Goal: Transaction & Acquisition: Purchase product/service

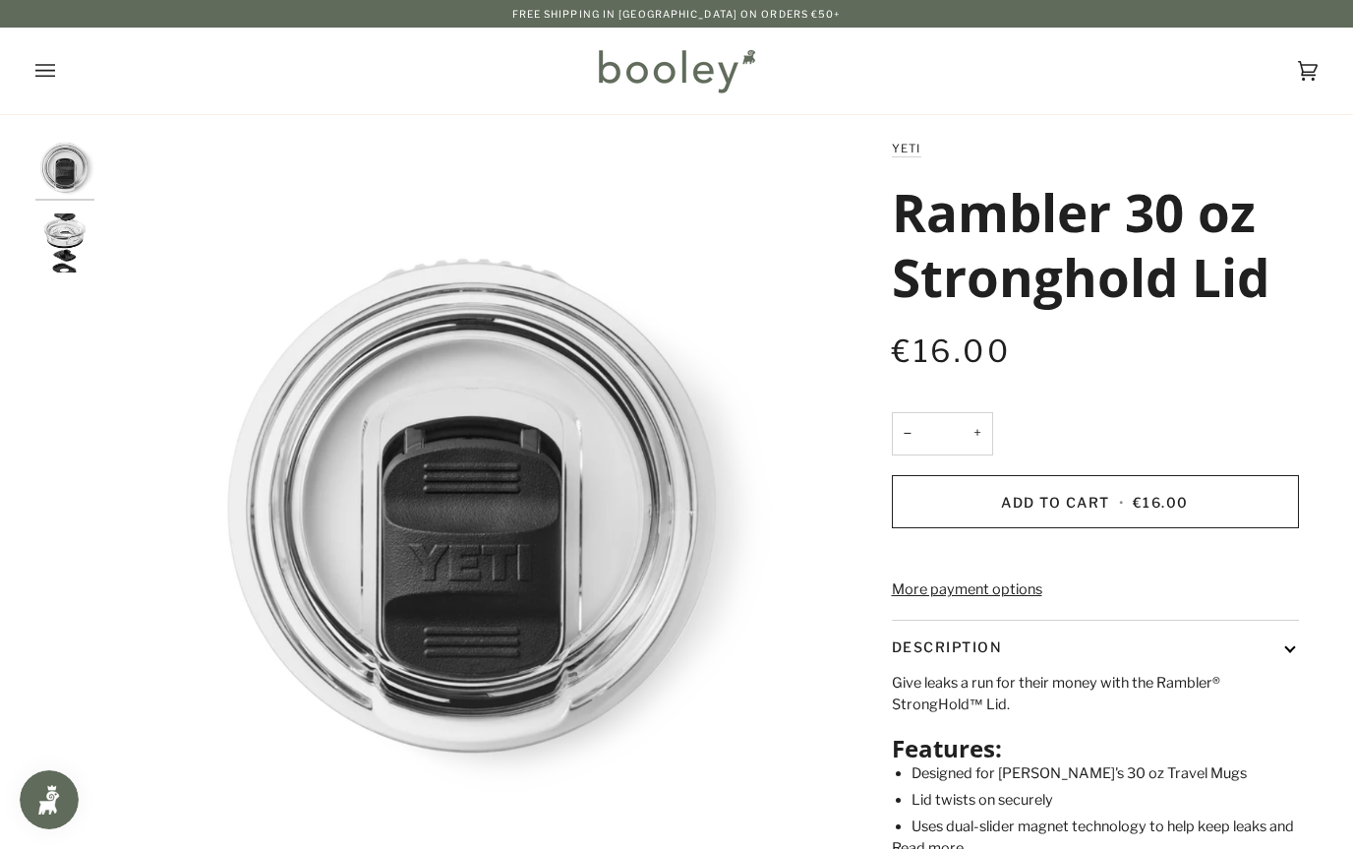
click at [83, 254] on img "Yeti Rambler 30 oz Stronghold Lid - Booley Galway" at bounding box center [64, 242] width 59 height 59
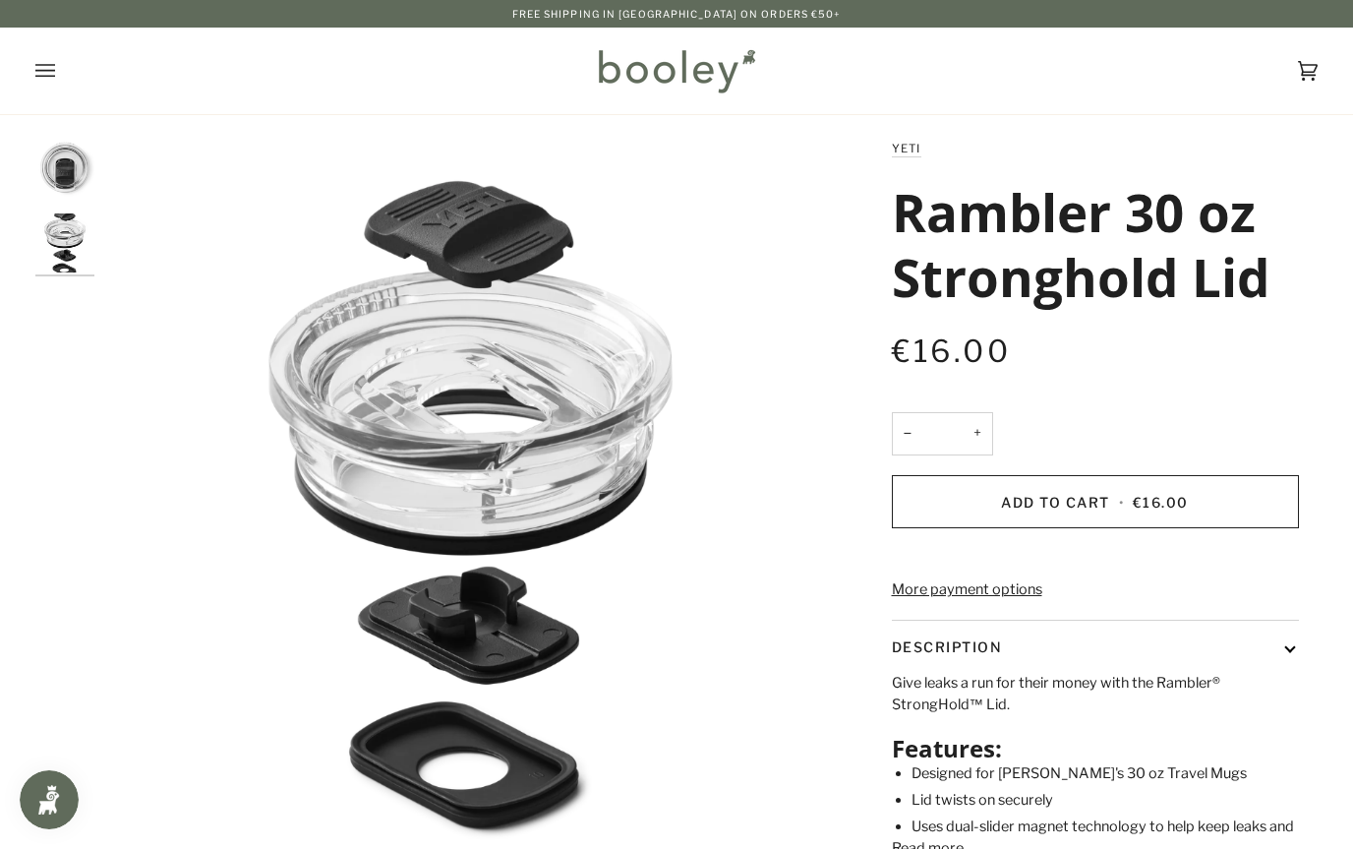
click at [51, 83] on icon "Open menu" at bounding box center [45, 71] width 20 height 30
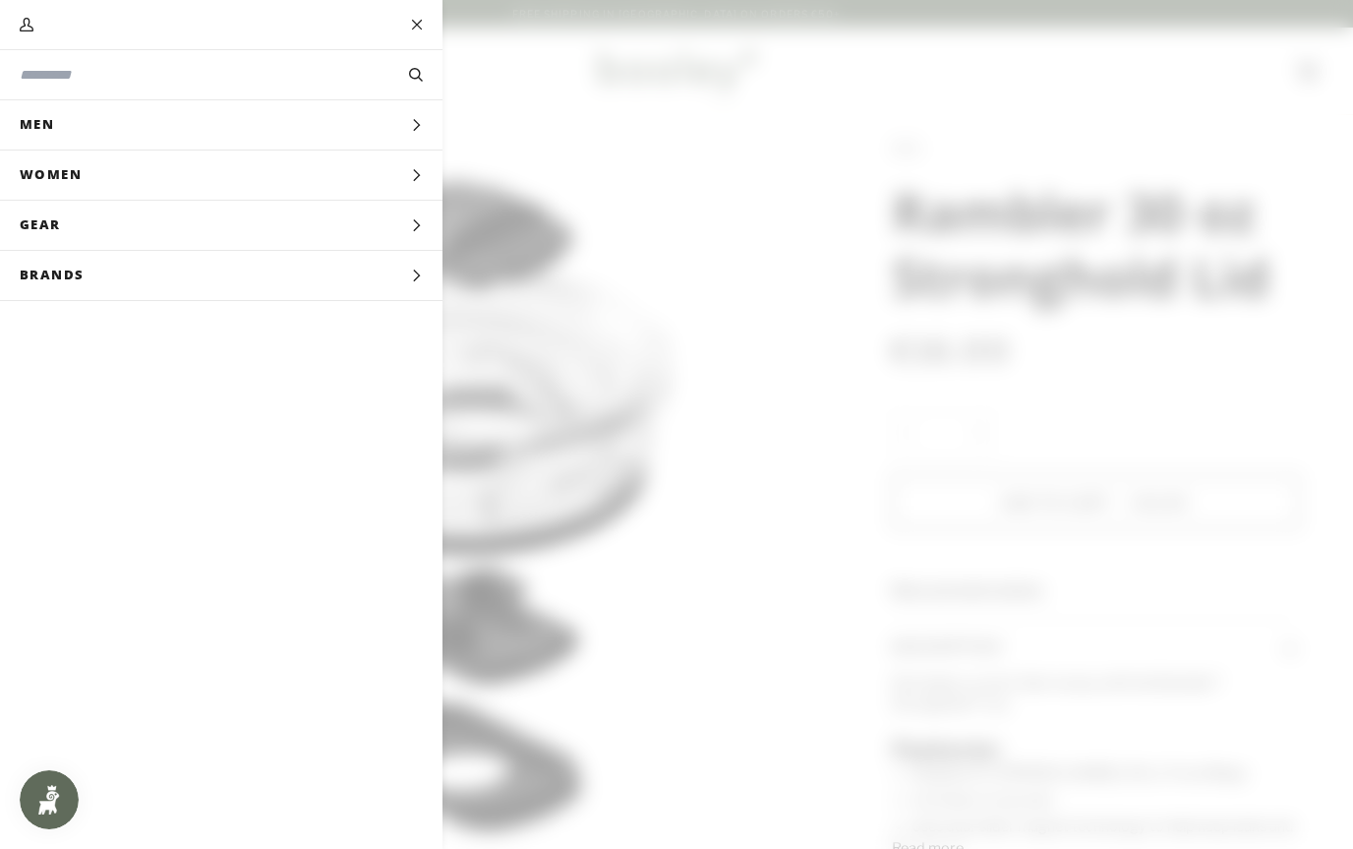
click at [74, 288] on span "Brands" at bounding box center [59, 275] width 118 height 49
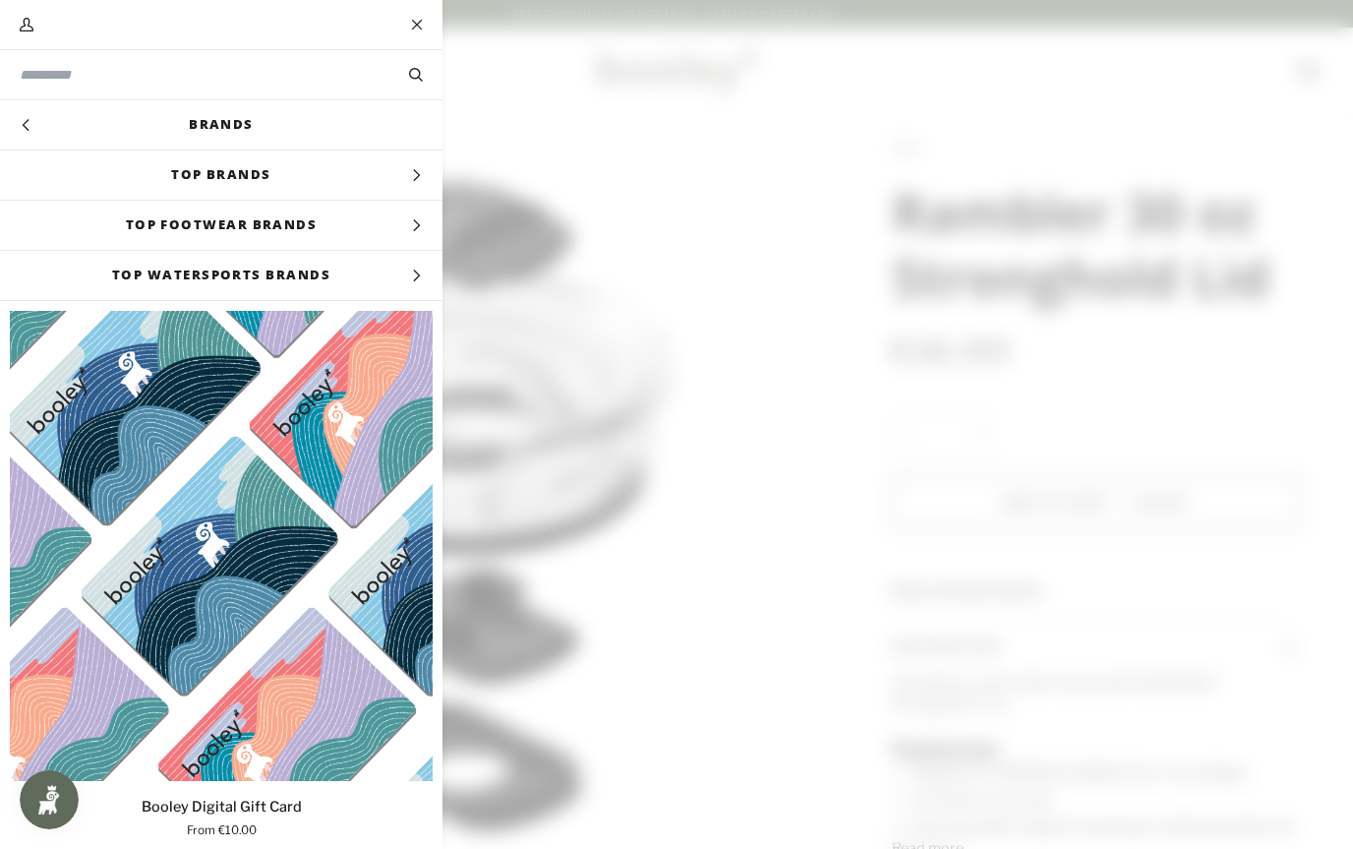
click at [98, 144] on link "Brands" at bounding box center [221, 124] width 443 height 49
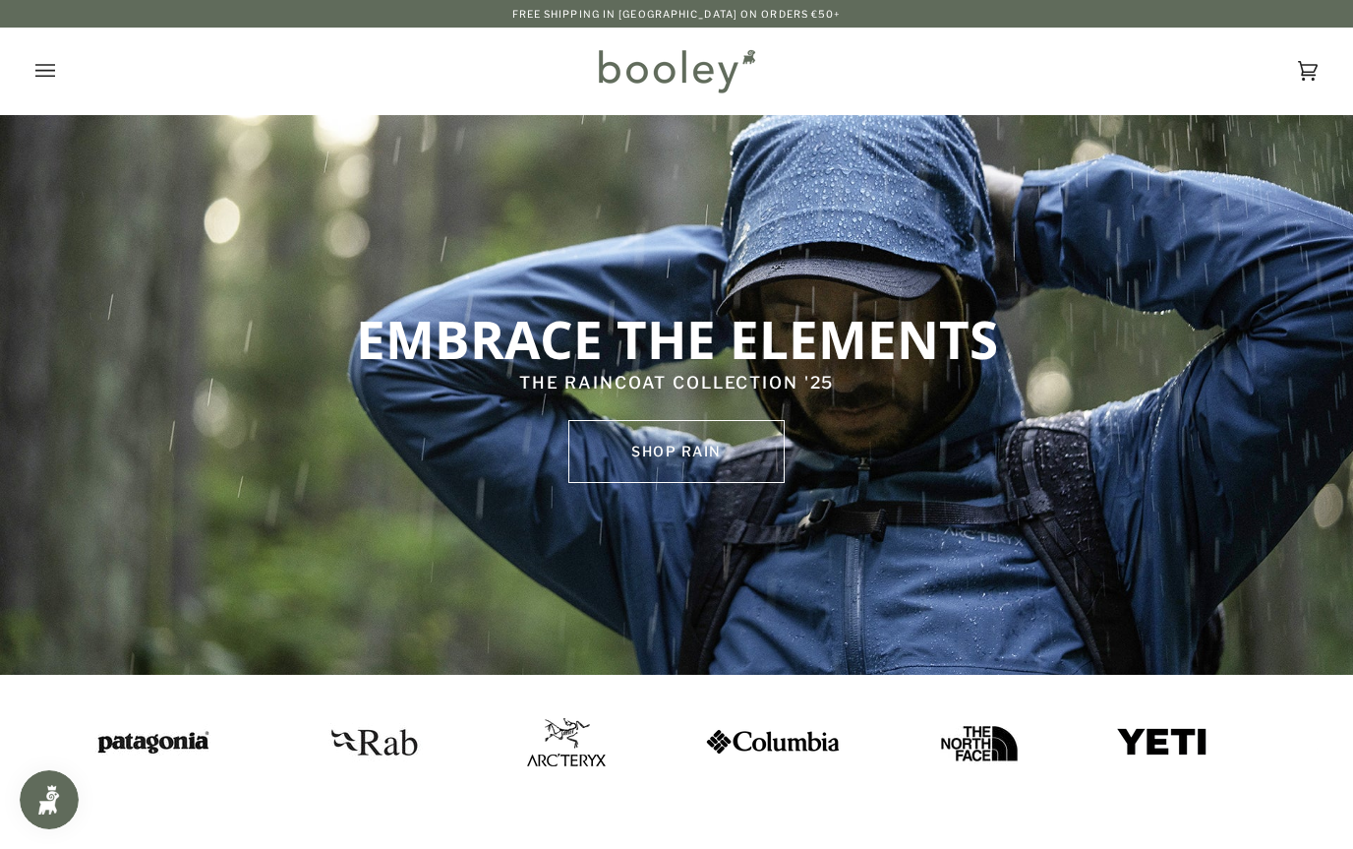
click at [1143, 735] on img at bounding box center [1139, 741] width 93 height 31
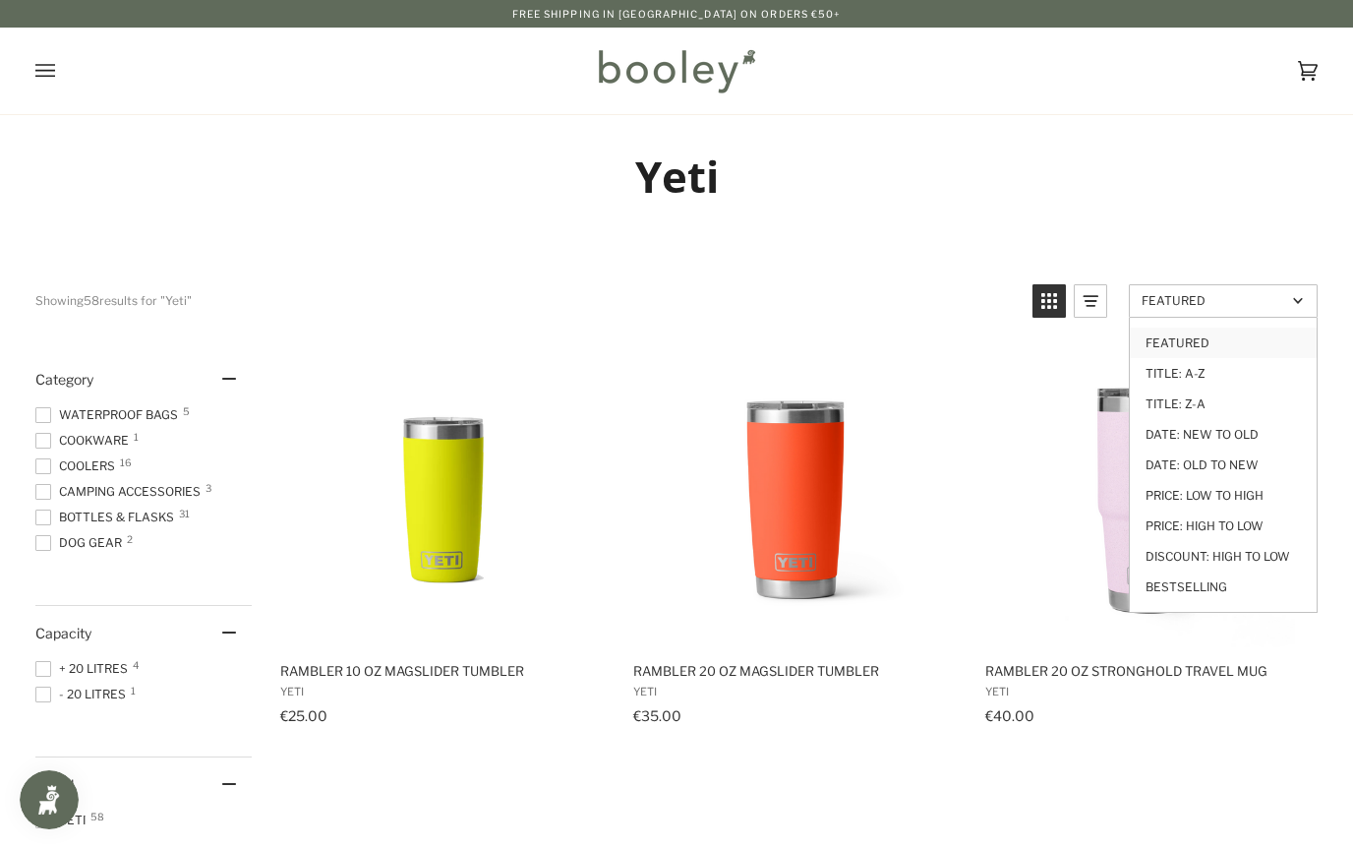
click at [1273, 489] on link "Price: Low to High" at bounding box center [1223, 495] width 187 height 30
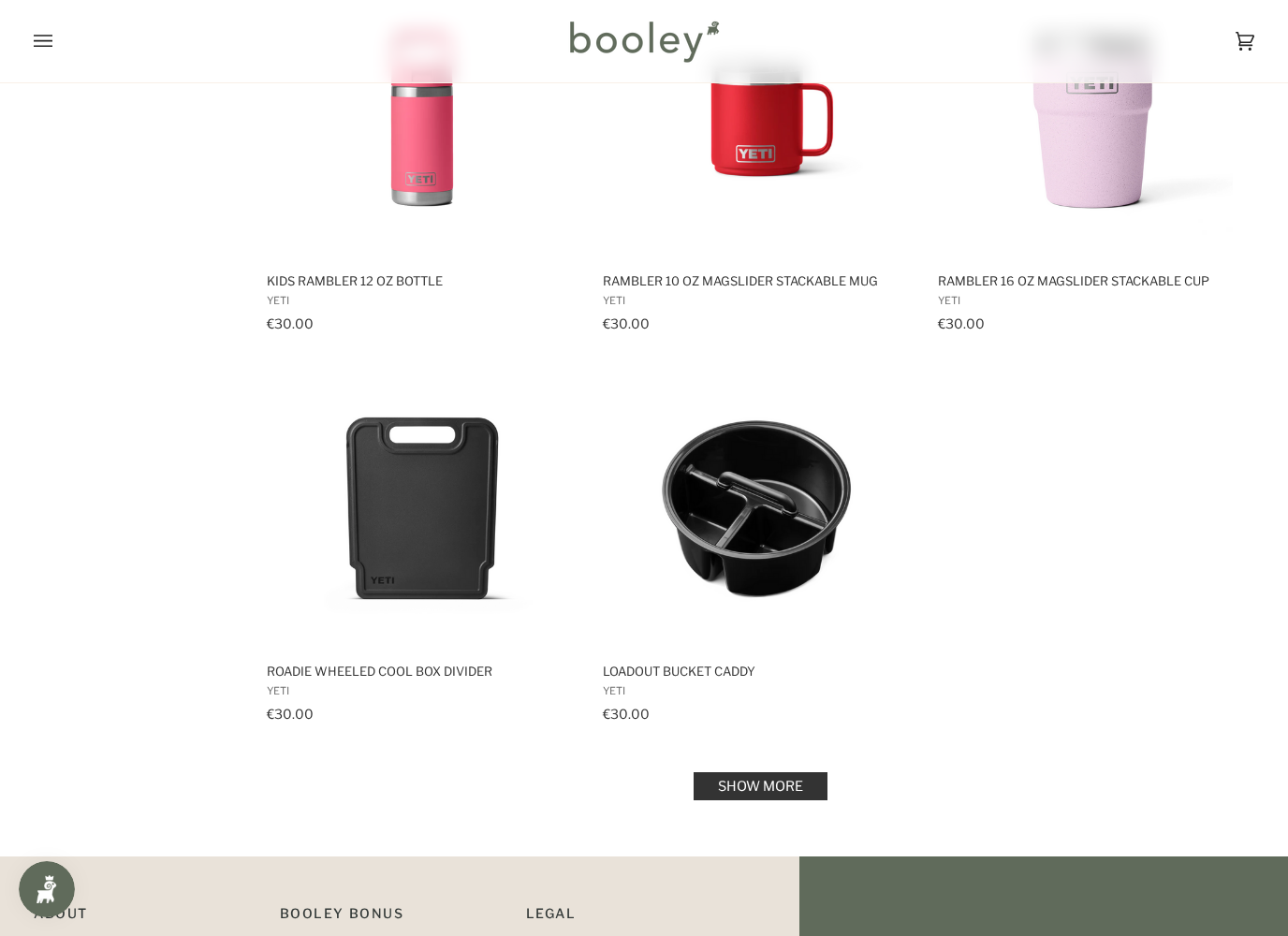
scroll to position [2331, 0]
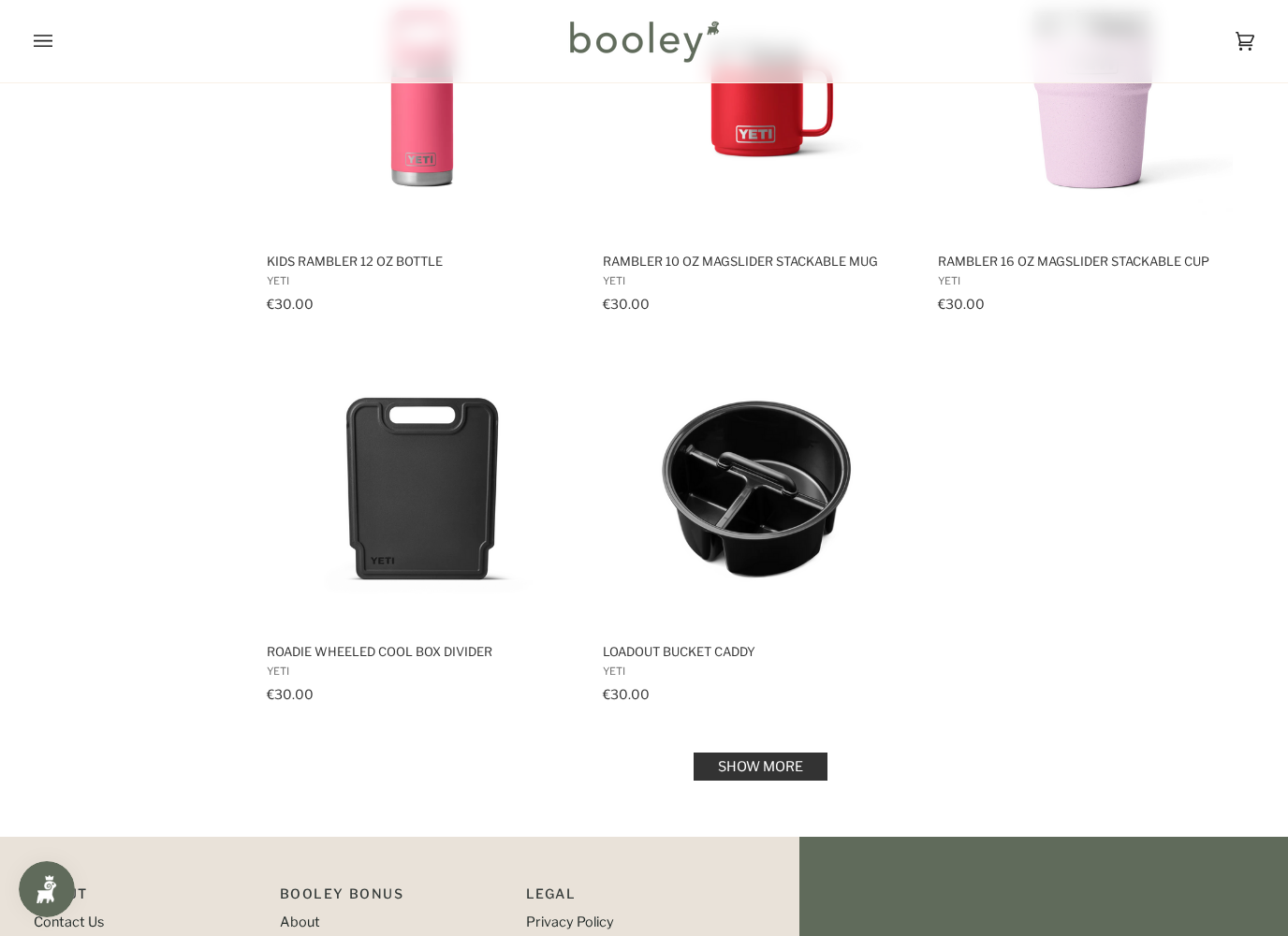
click at [792, 759] on link "Show more" at bounding box center [761, 767] width 134 height 29
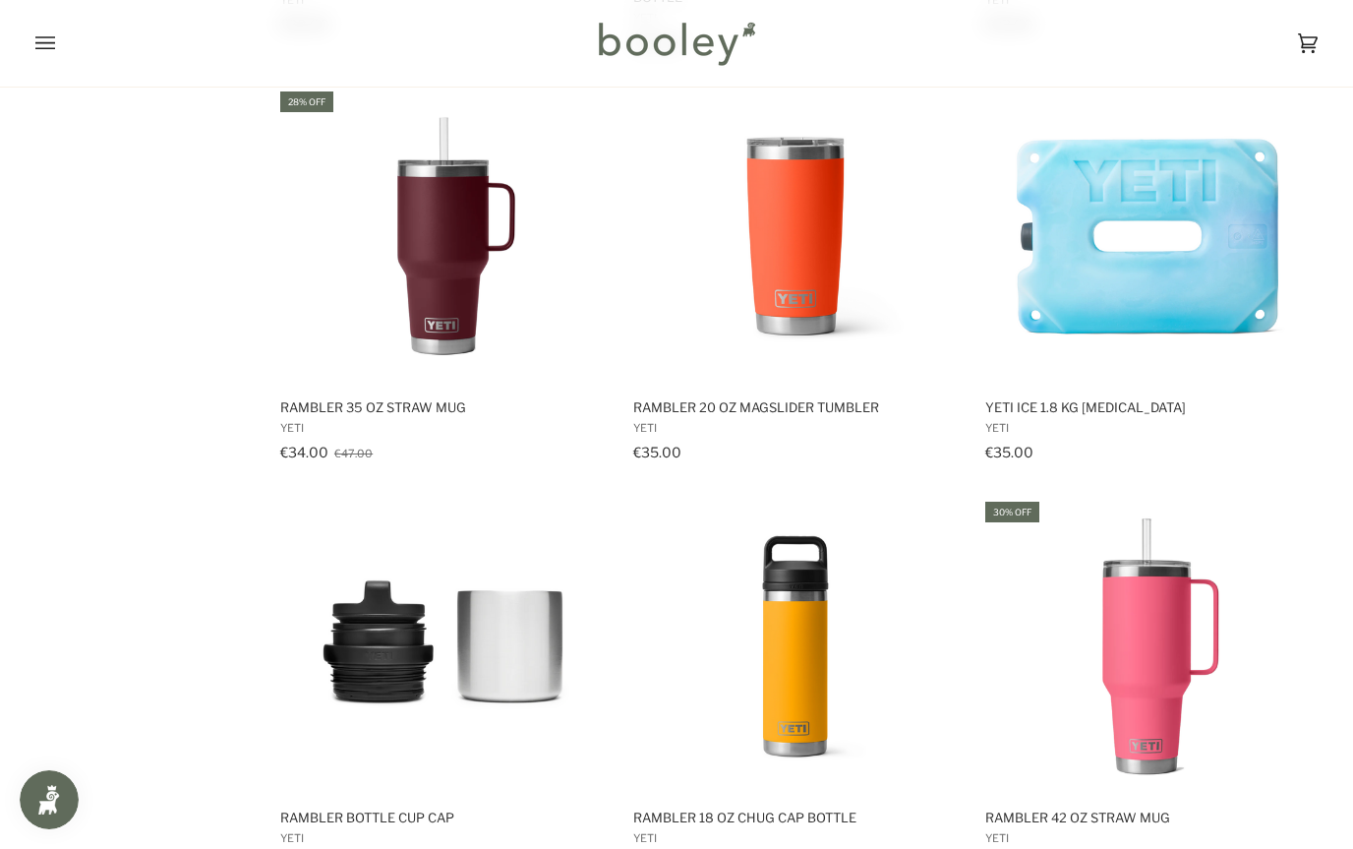
scroll to position [3561, 0]
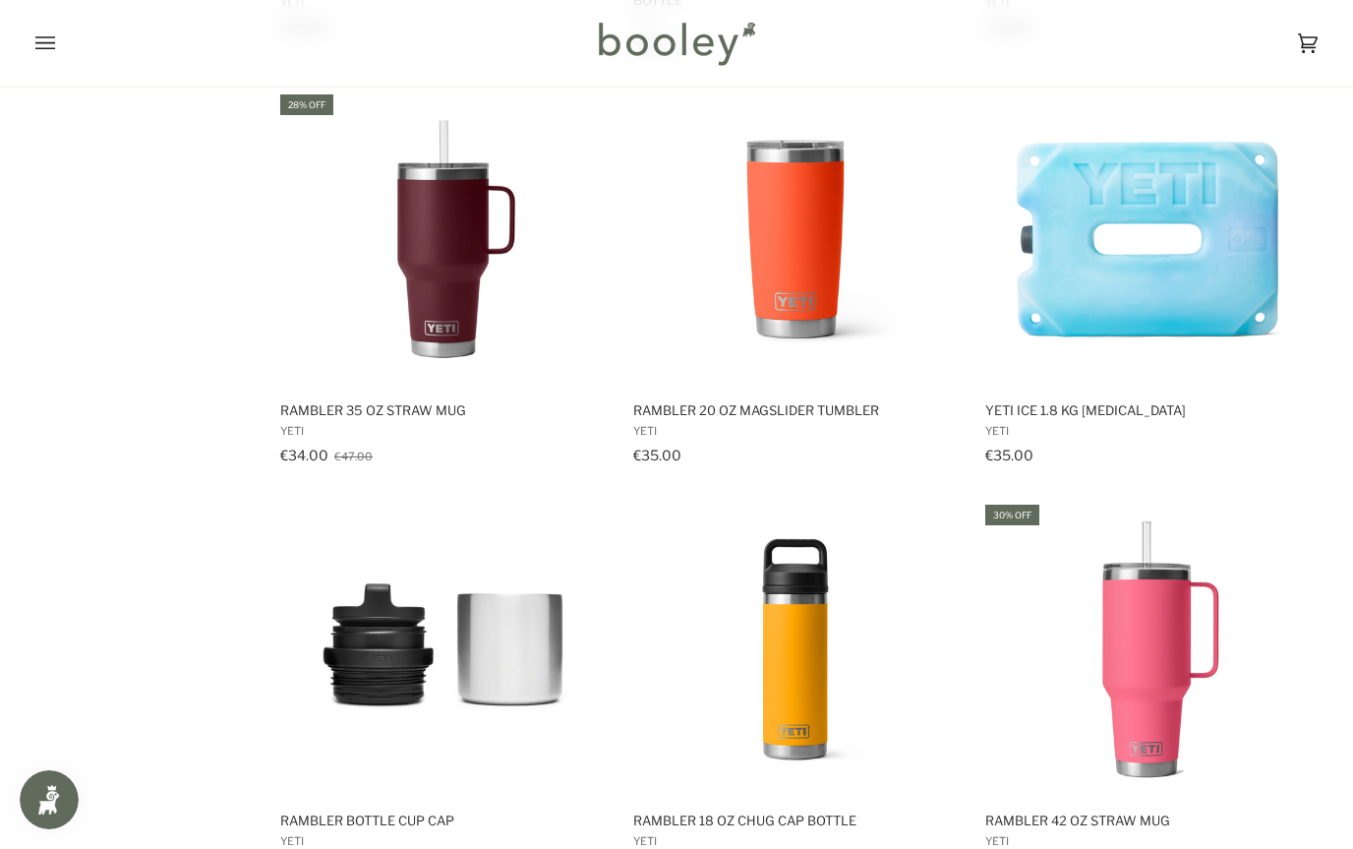
click at [826, 298] on img "Rambler 20 oz MagSlider Tumbler" at bounding box center [795, 238] width 295 height 295
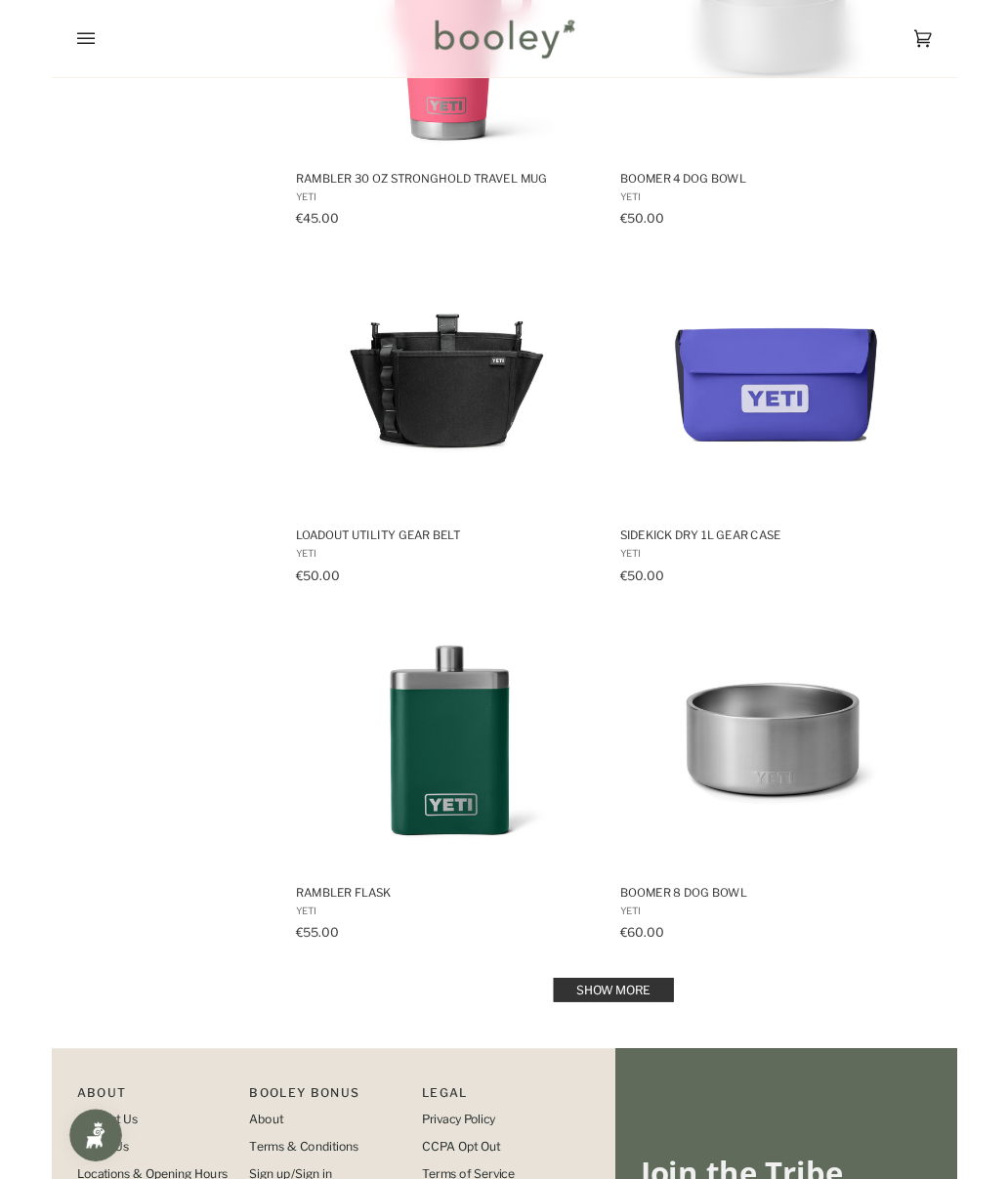
scroll to position [7550, 0]
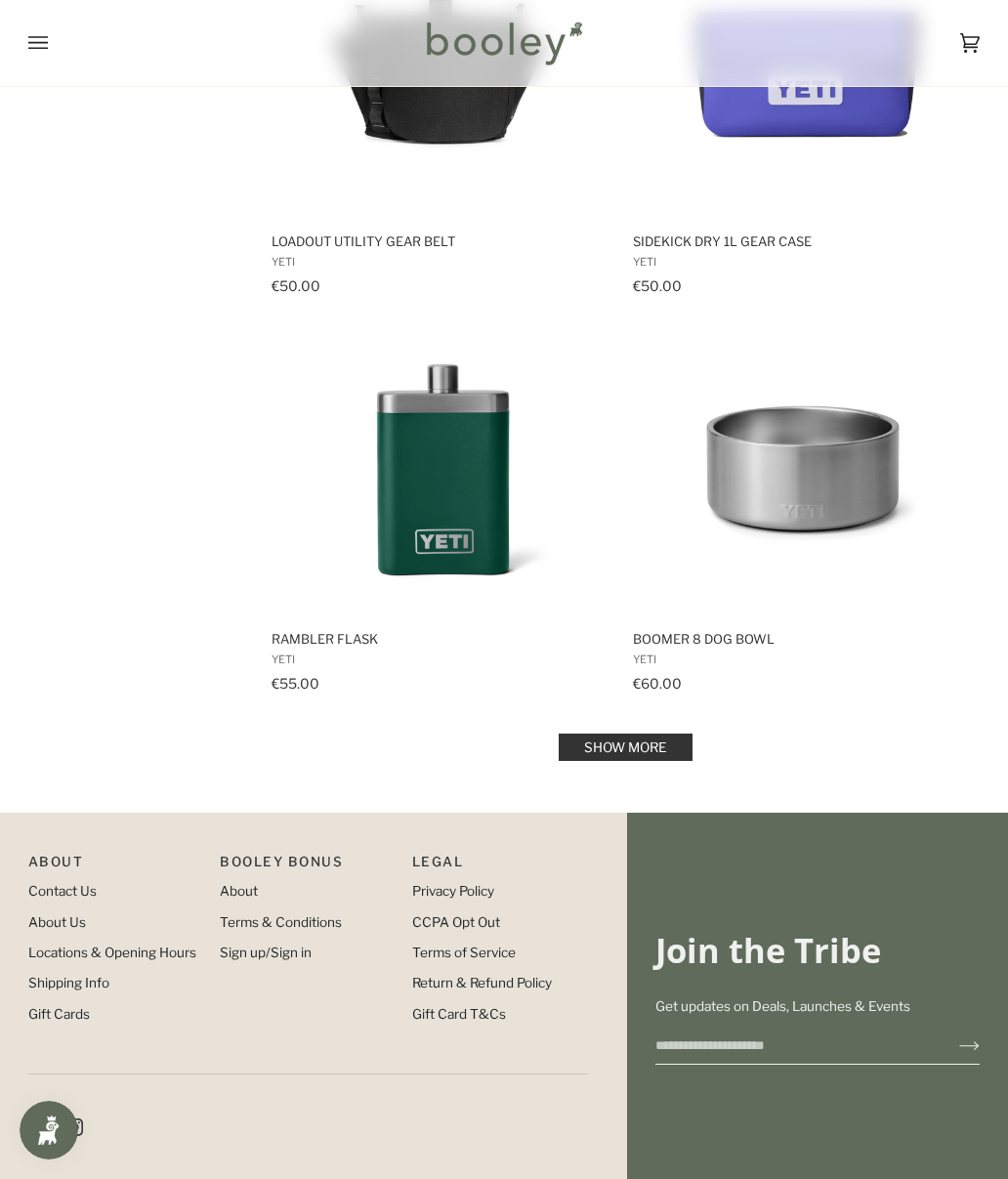
click at [607, 755] on link "Show more" at bounding box center [626, 748] width 134 height 28
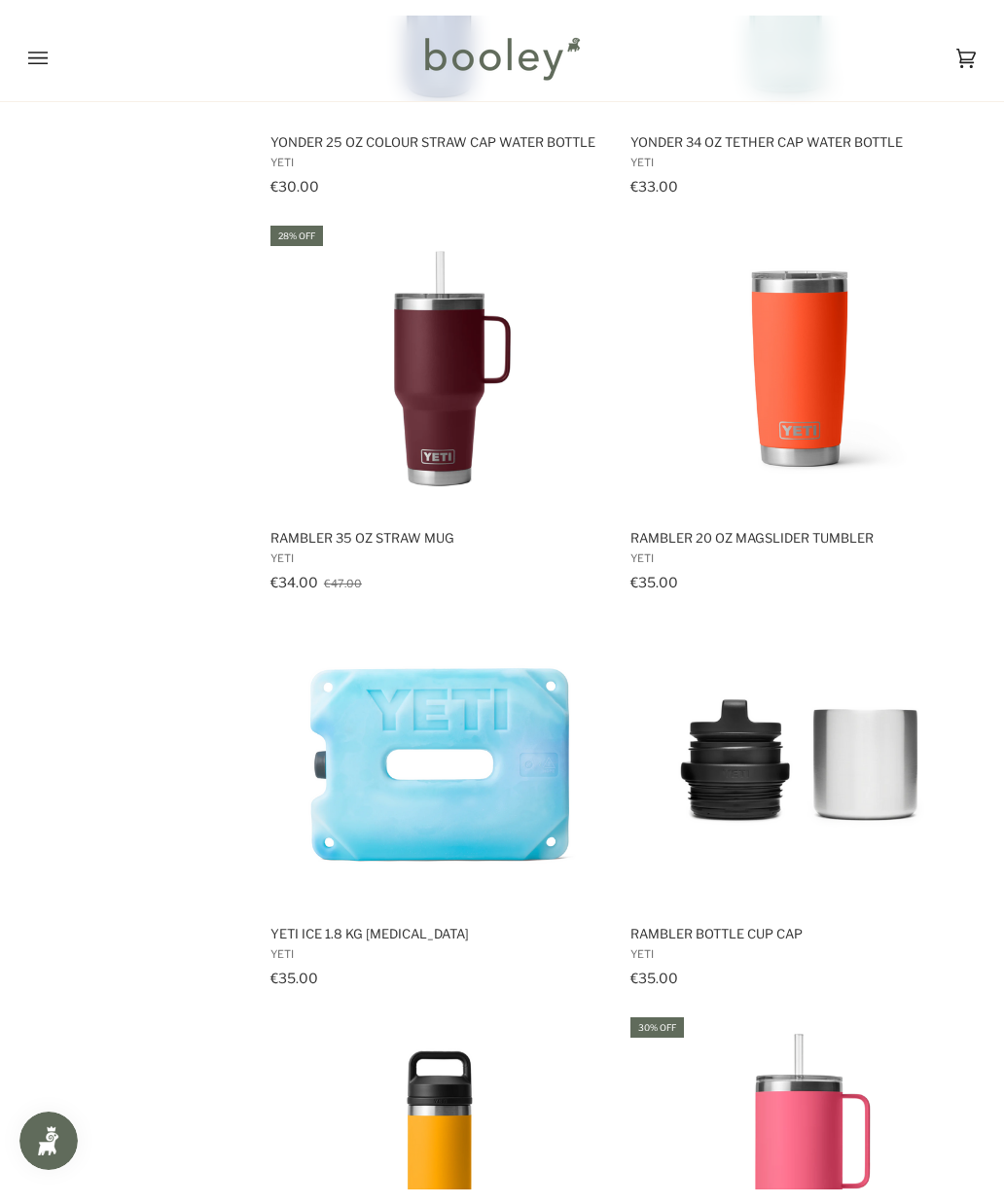
scroll to position [4689, 0]
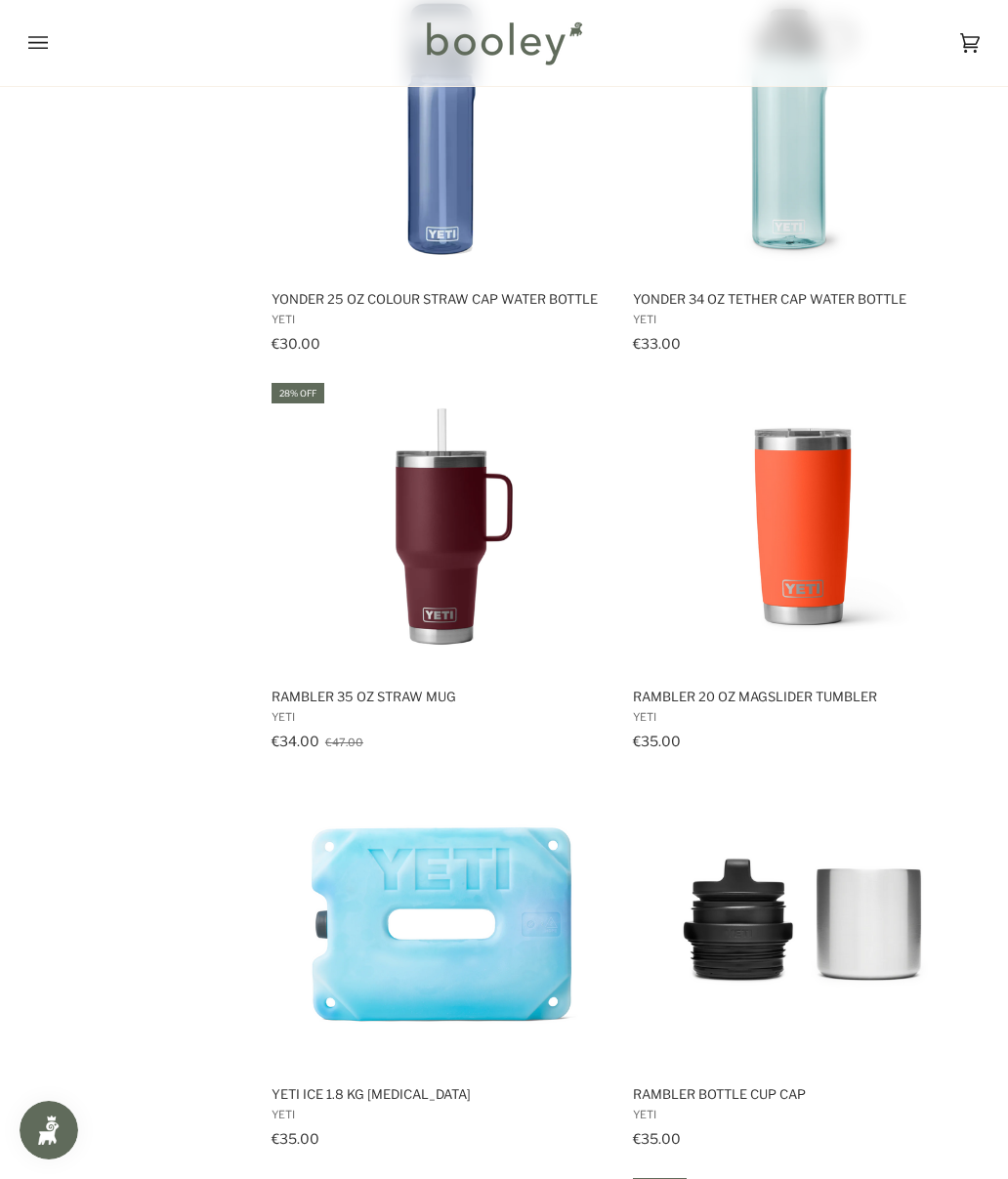
click at [29, 57] on icon "Open menu" at bounding box center [39, 44] width 20 height 30
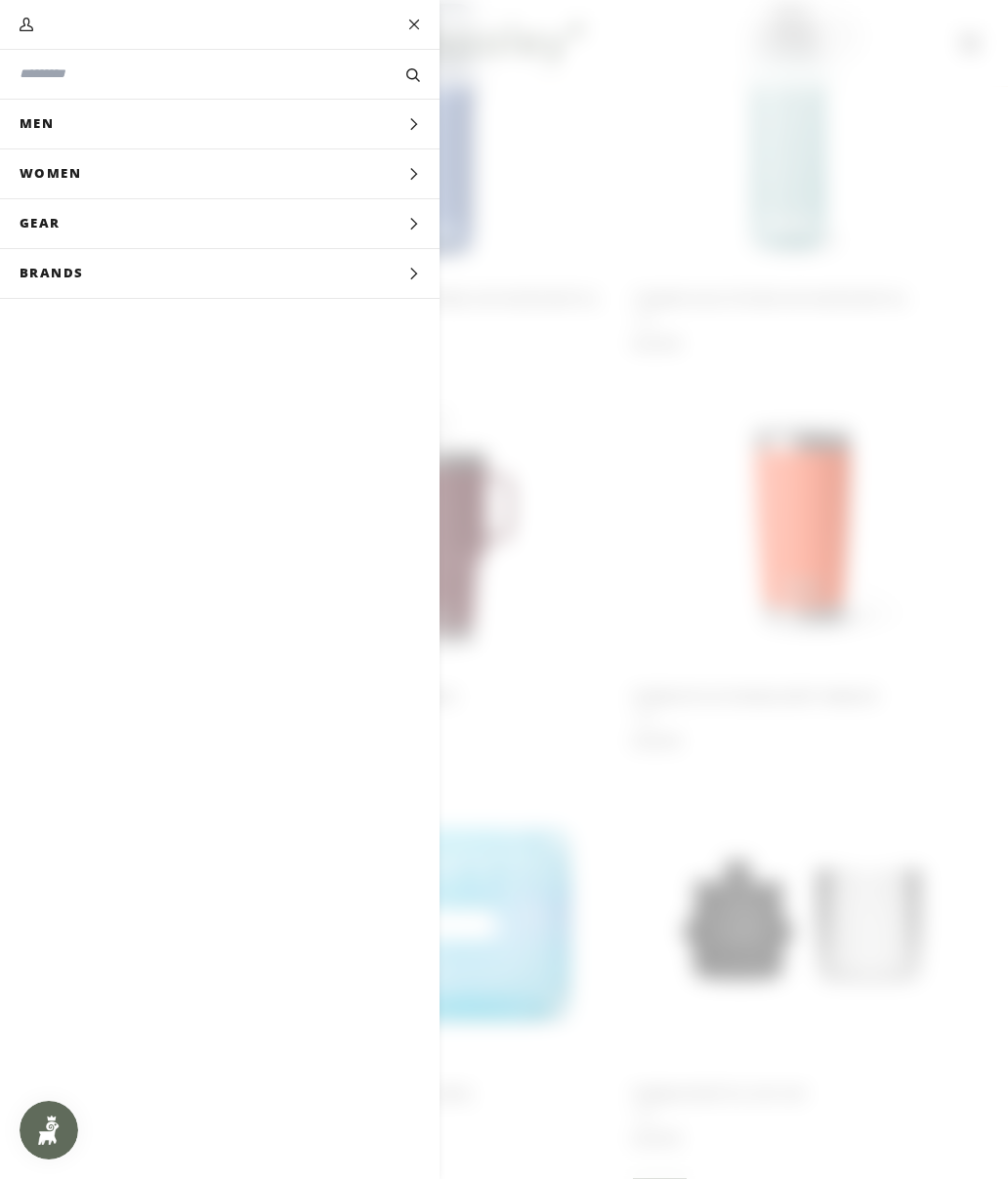
click at [57, 71] on input "Search our store" at bounding box center [187, 74] width 335 height 19
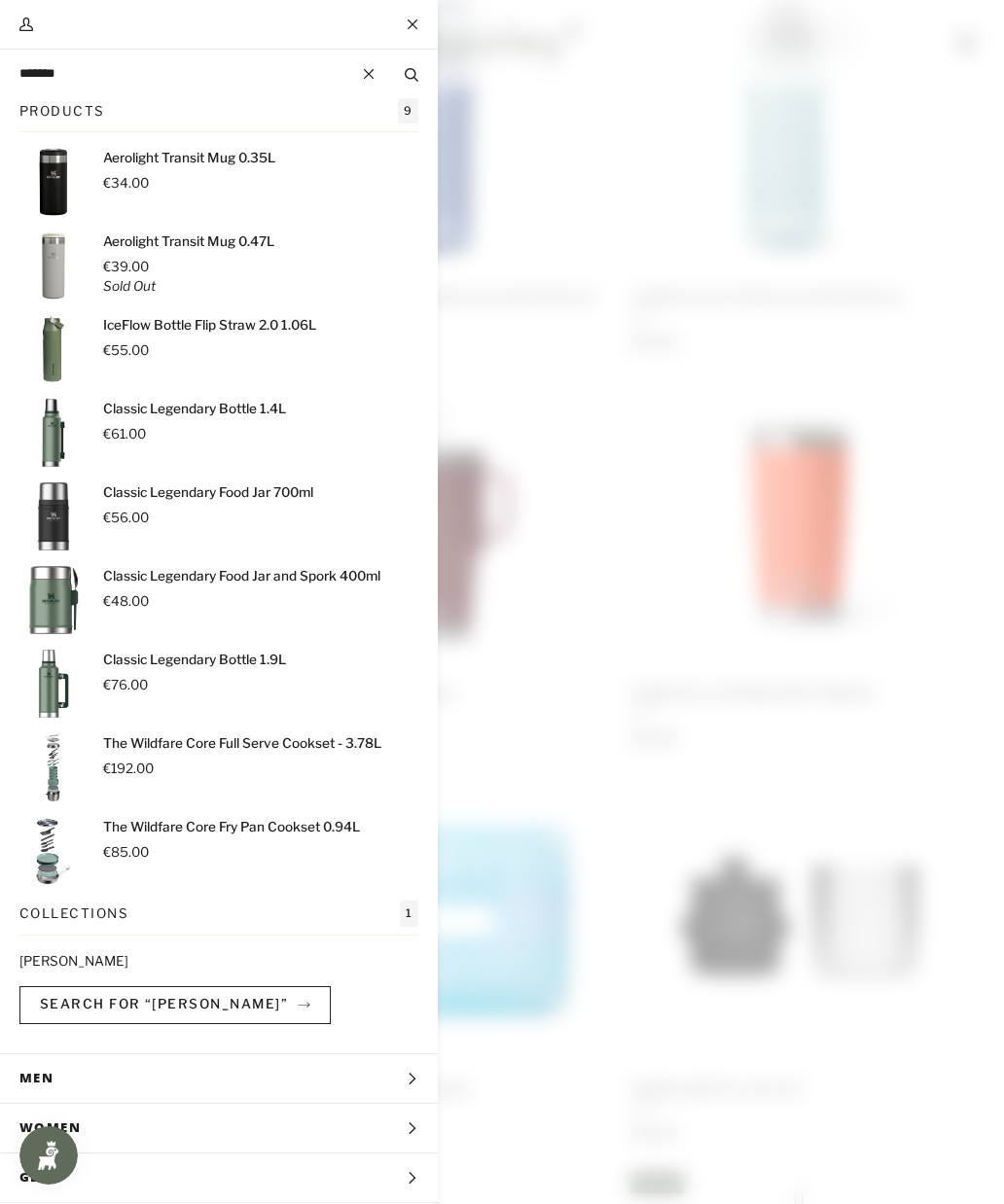
type input "*******"
click at [411, 74] on button "Search" at bounding box center [411, 74] width 52 height 20
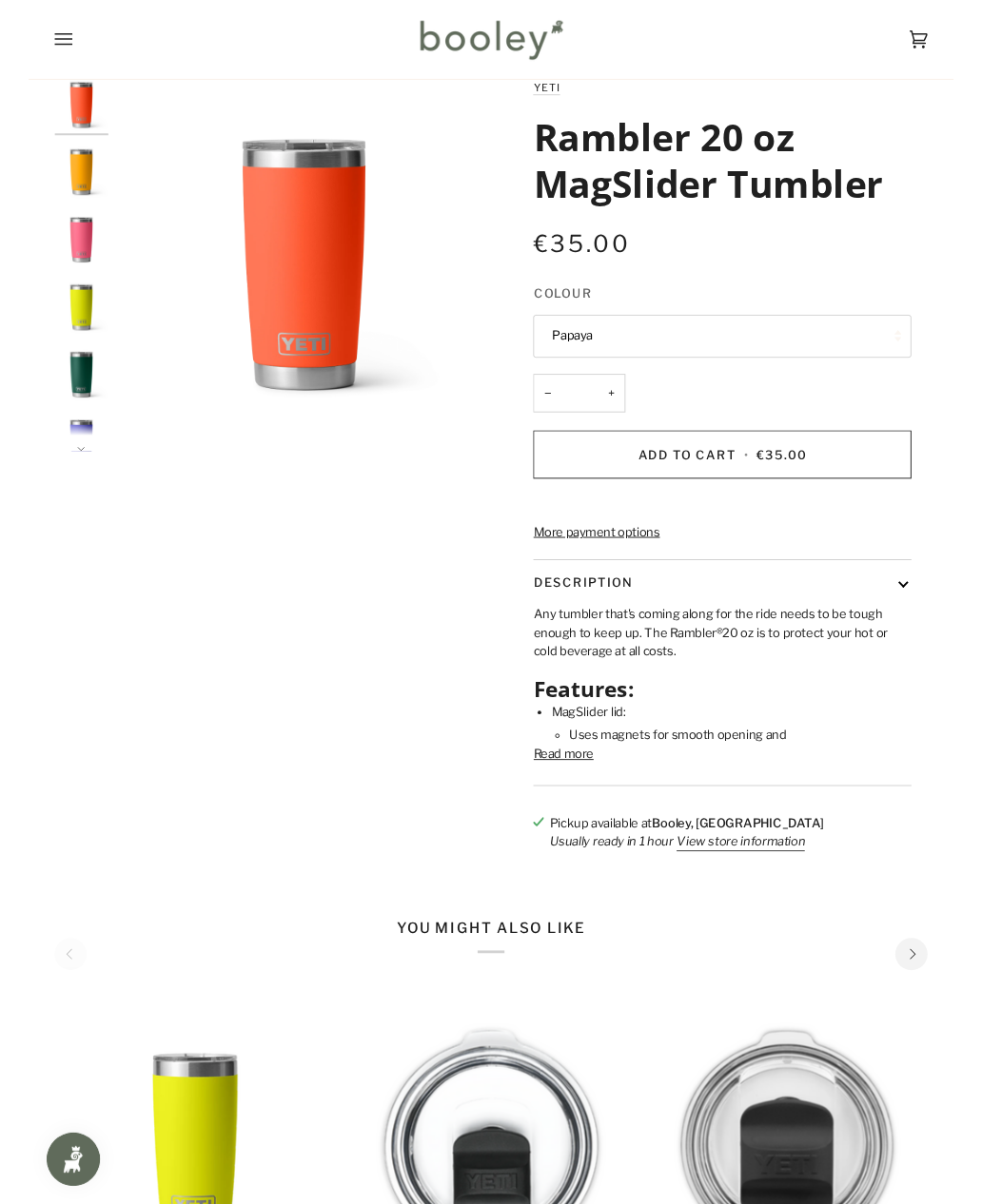
scroll to position [30, 0]
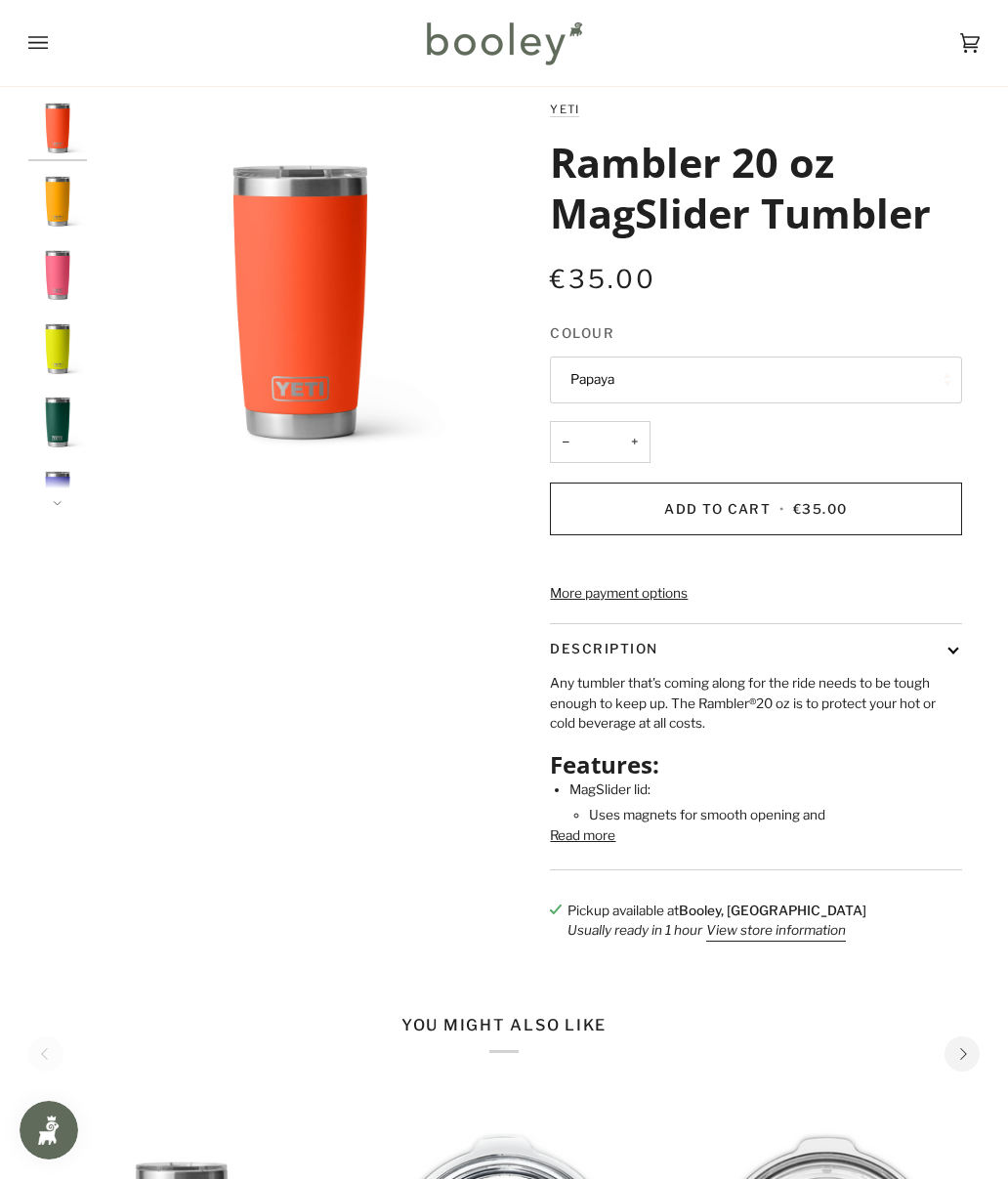
click at [594, 842] on button "Read more" at bounding box center [583, 835] width 66 height 20
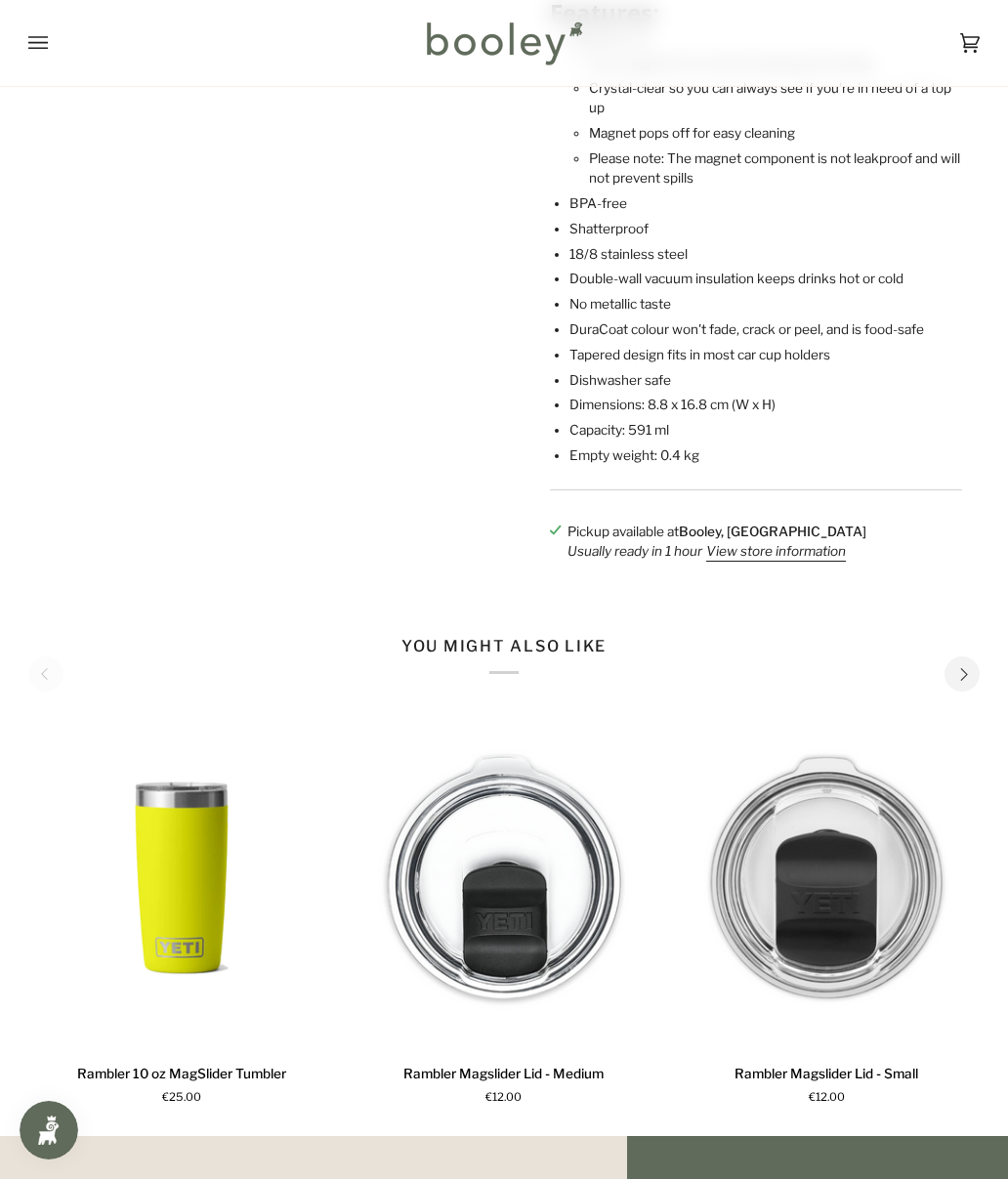
scroll to position [870, 0]
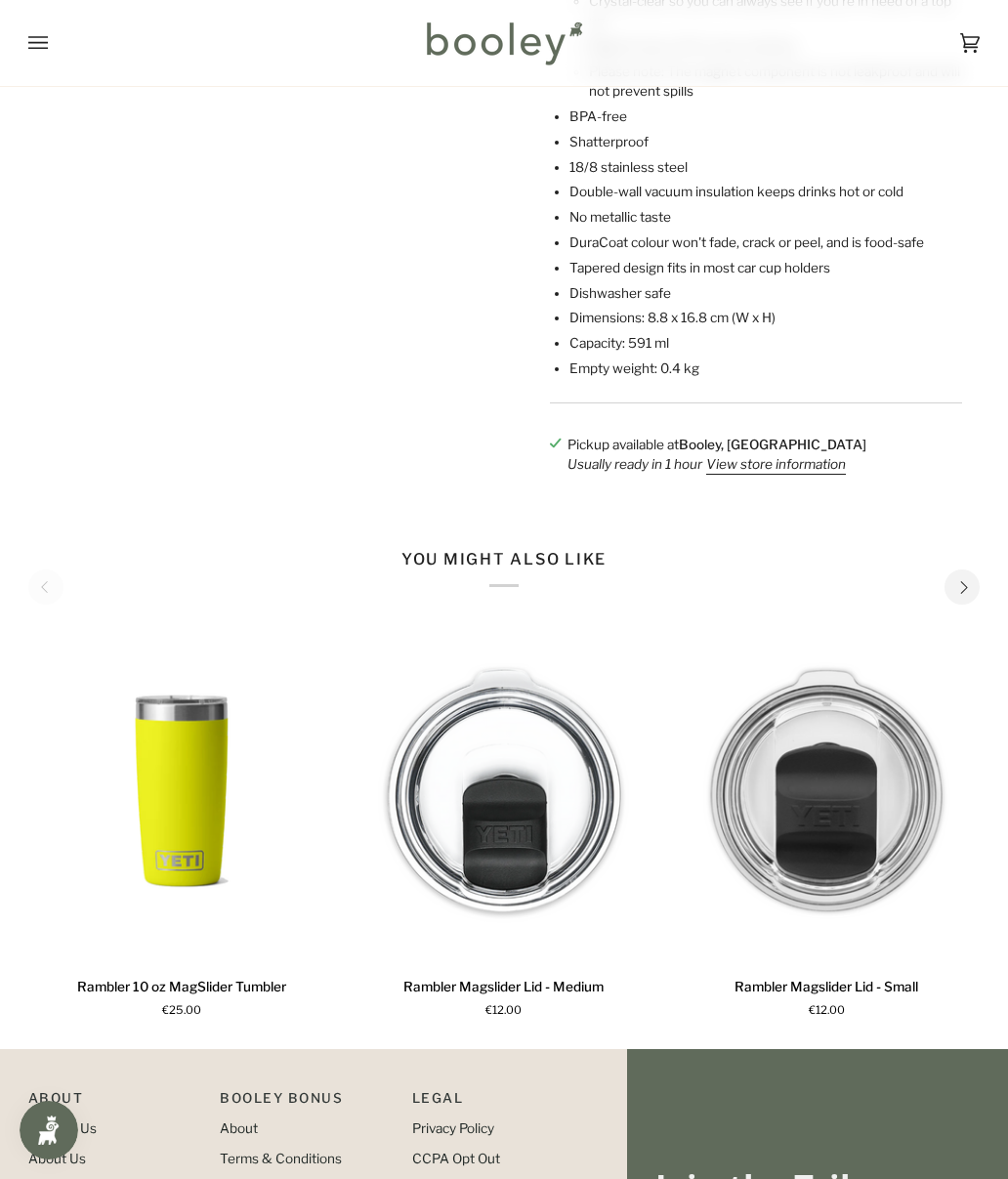
click at [151, 741] on img "Rambler 10 oz MagSlider Tumbler" at bounding box center [182, 790] width 307 height 341
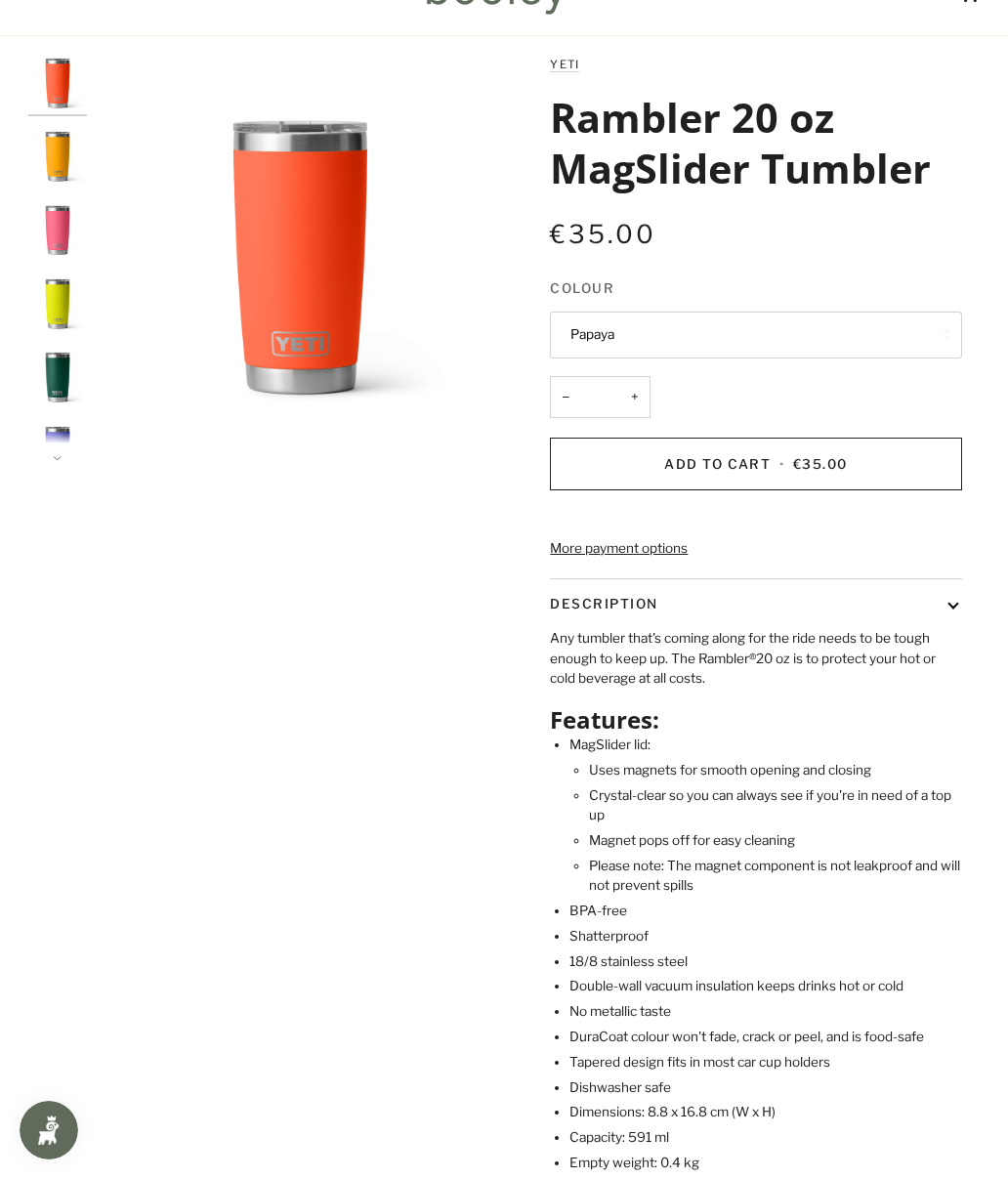
scroll to position [0, 0]
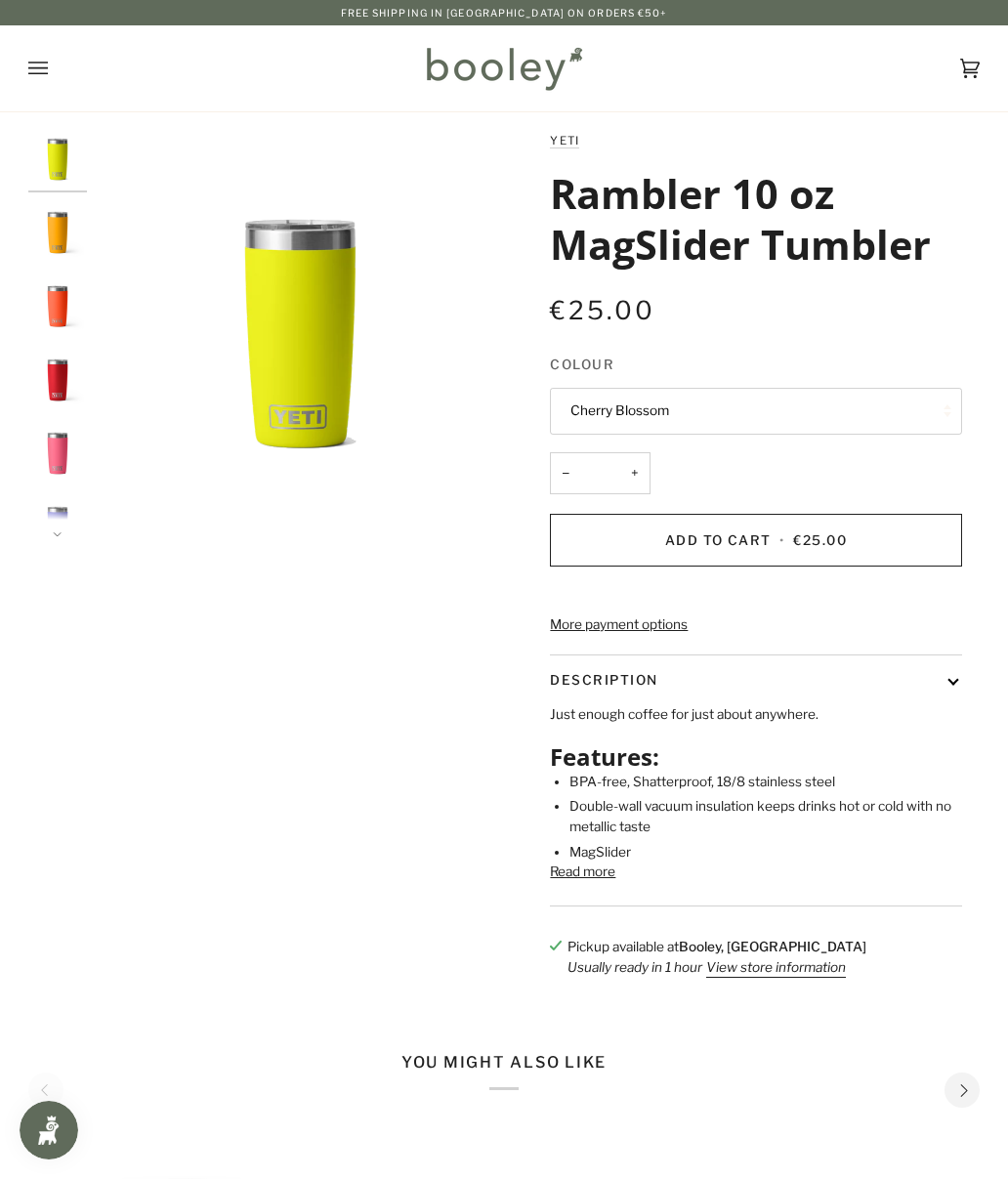
click at [591, 881] on button "Read more" at bounding box center [583, 871] width 66 height 20
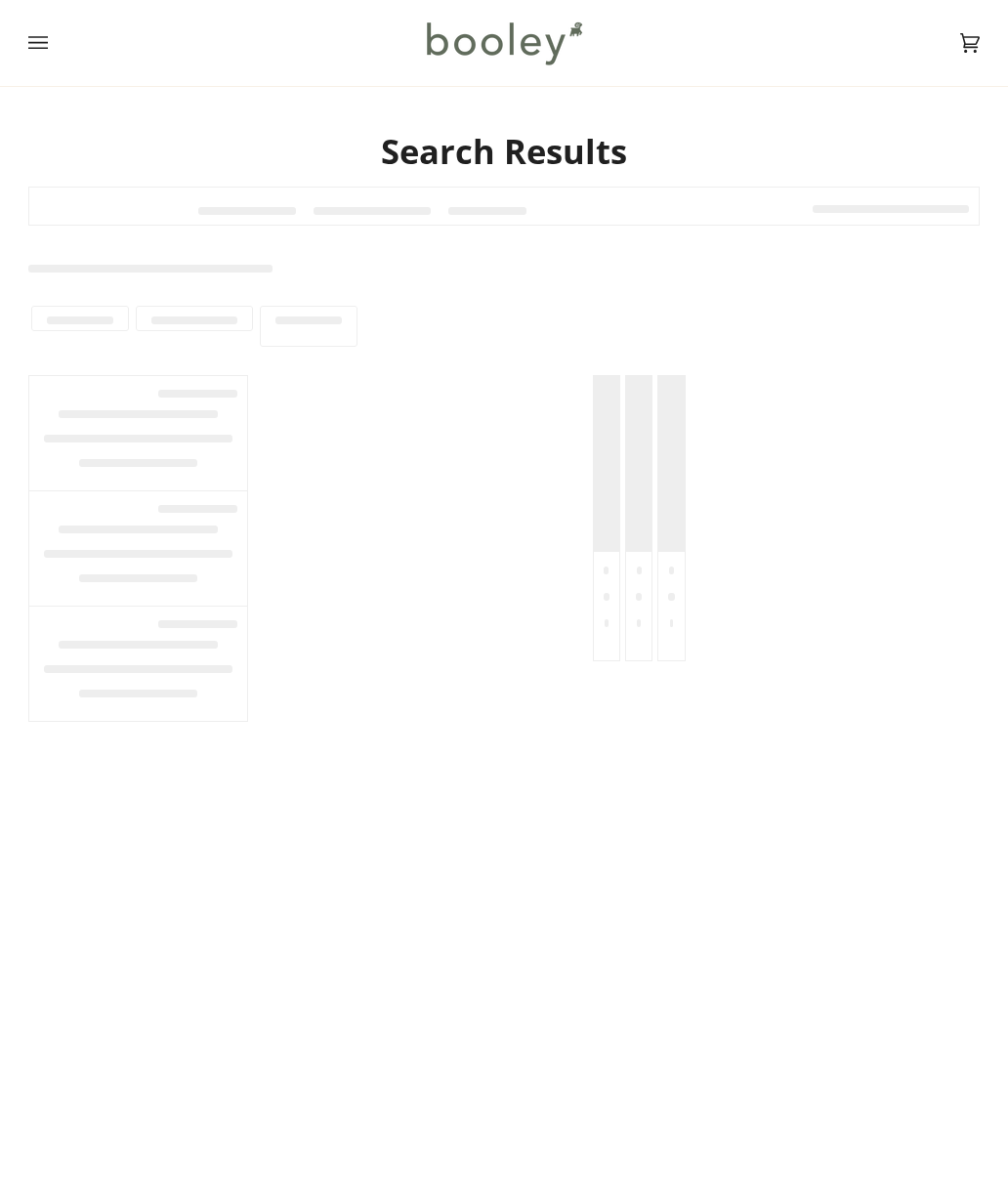
scroll to position [30, 0]
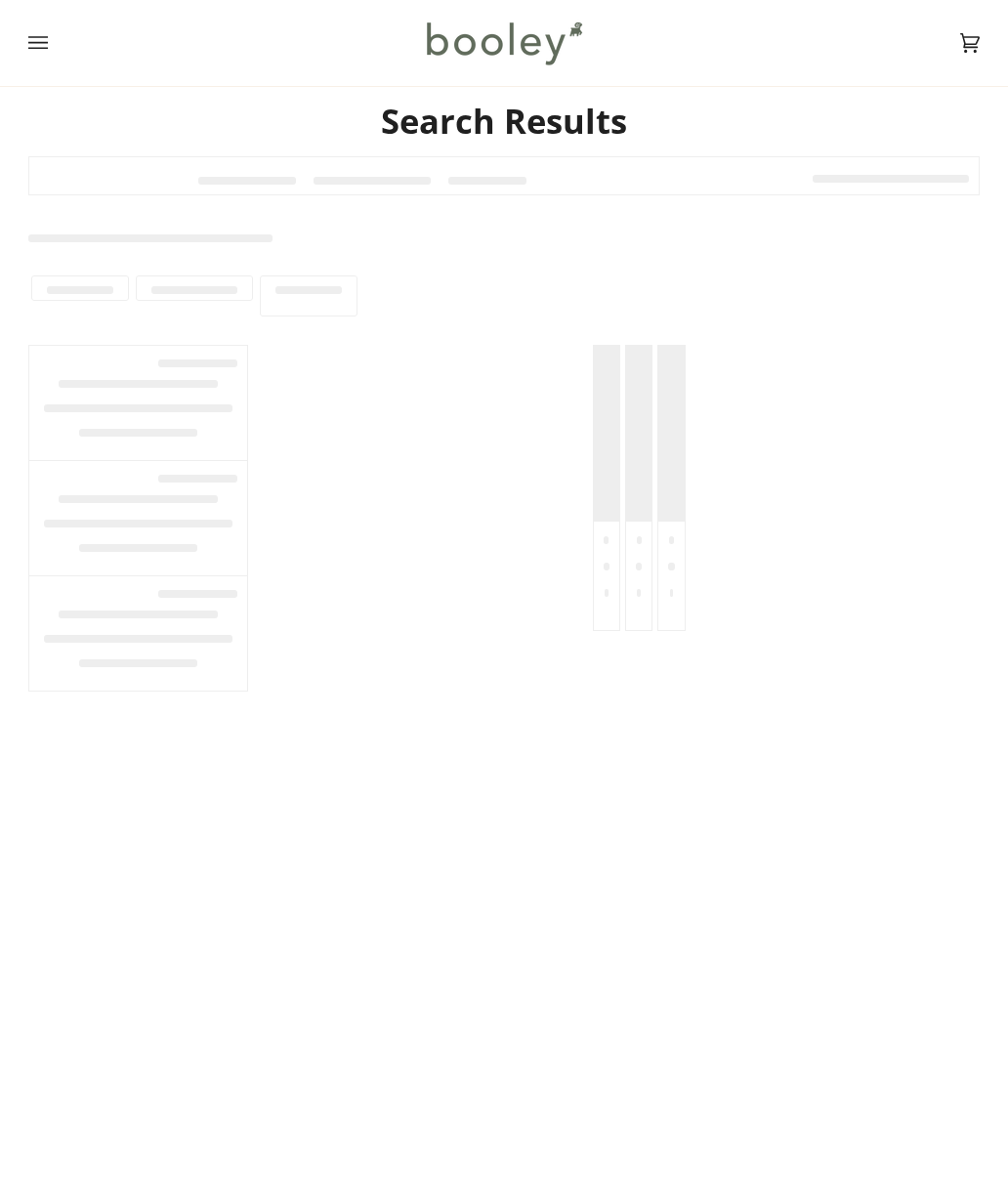
type input "*******"
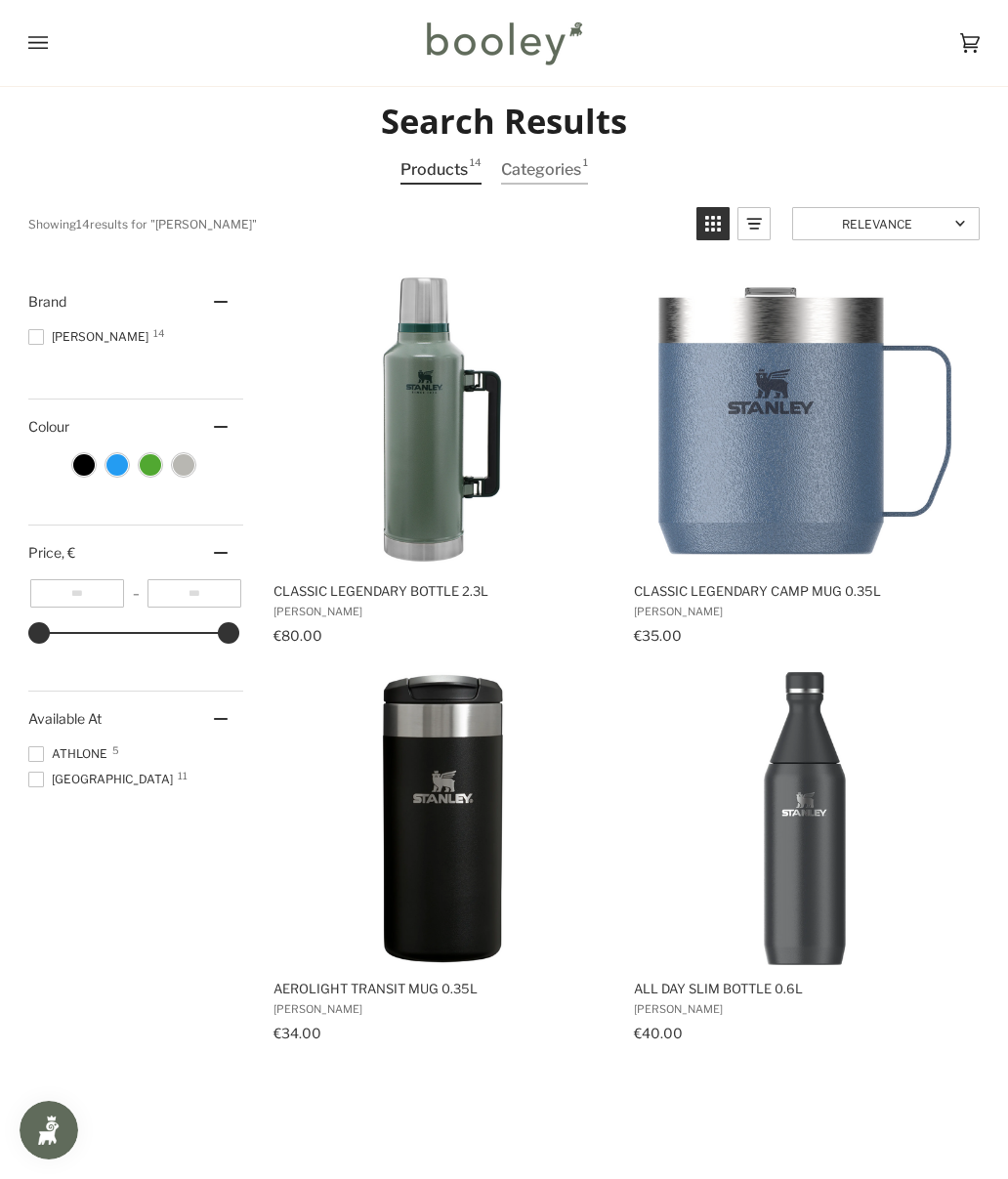
scroll to position [0, 0]
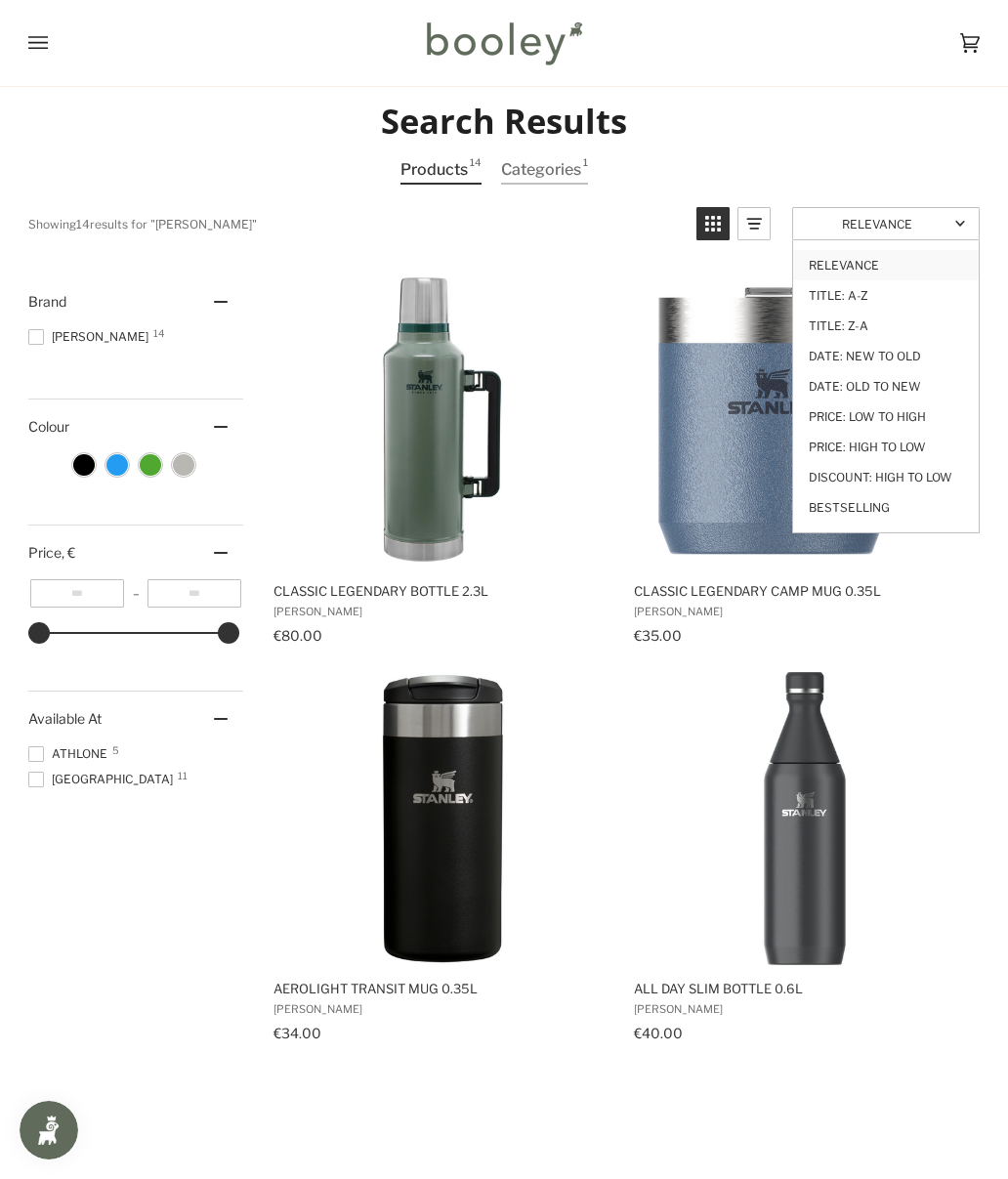
click at [919, 402] on link "Price: Low to High" at bounding box center [886, 416] width 186 height 30
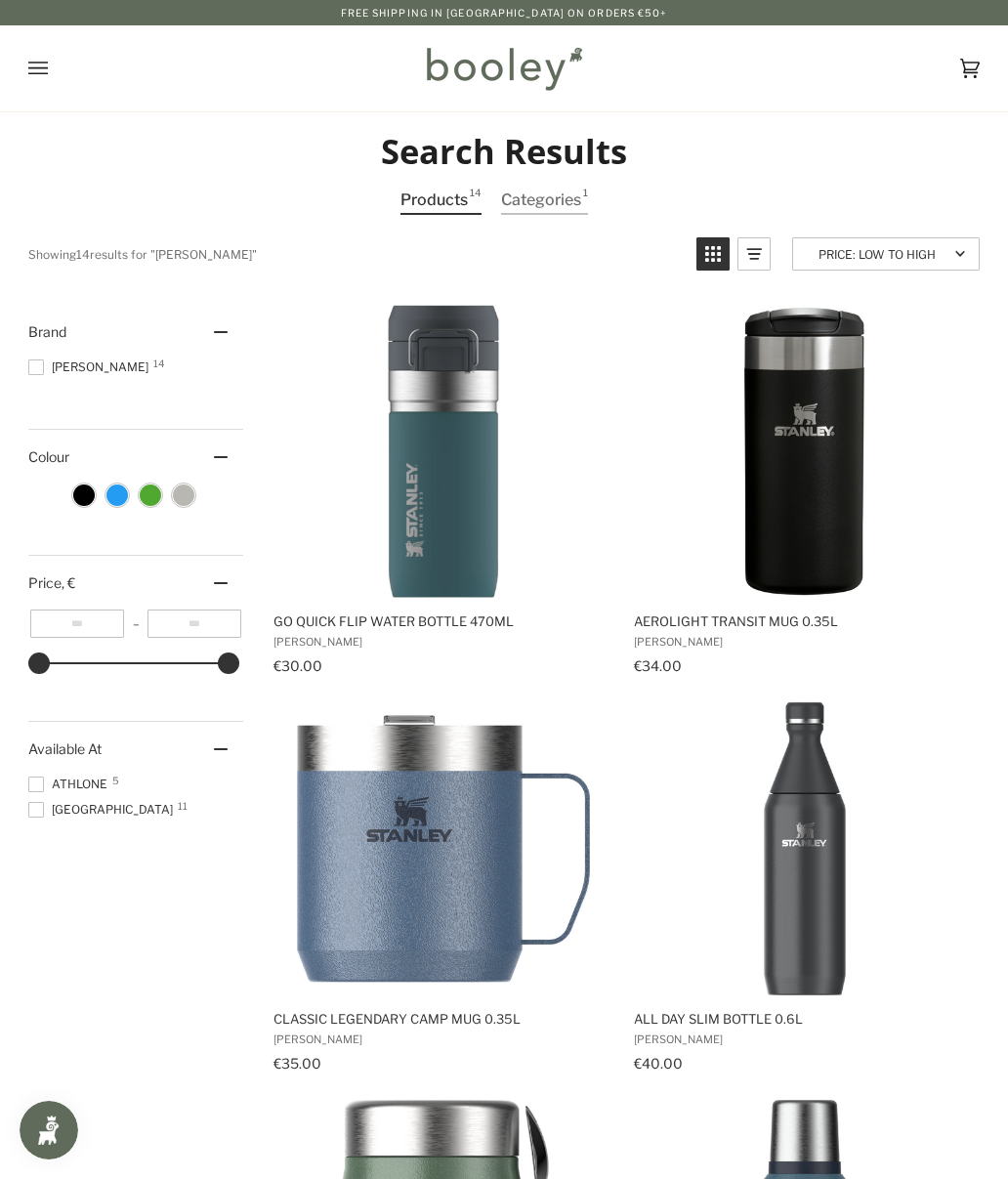
click at [827, 500] on img "Aerolight Transit Mug 0.35L" at bounding box center [804, 451] width 293 height 293
click at [39, 786] on span at bounding box center [37, 785] width 16 height 16
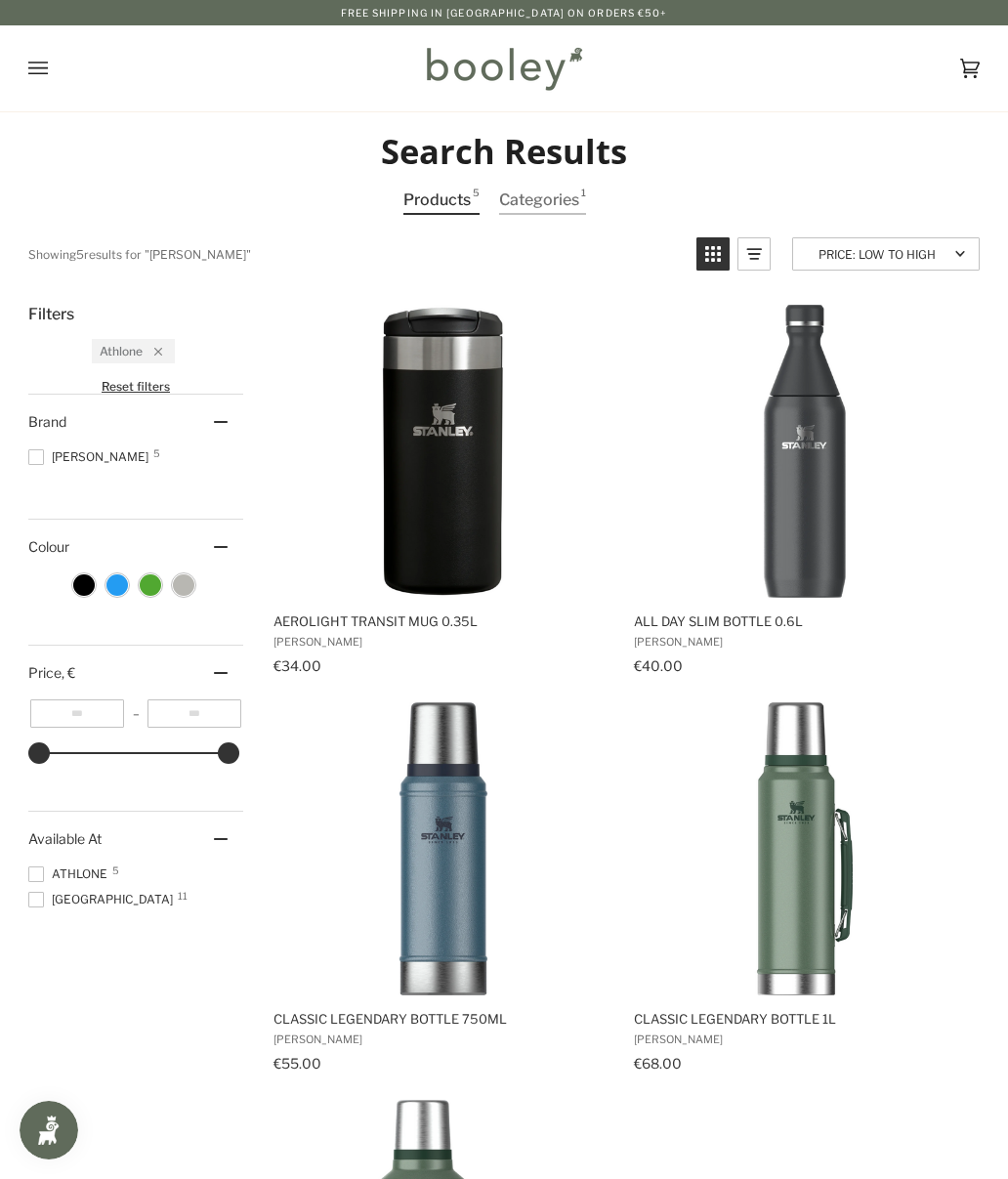
click at [31, 63] on icon "Open menu" at bounding box center [39, 68] width 20 height 13
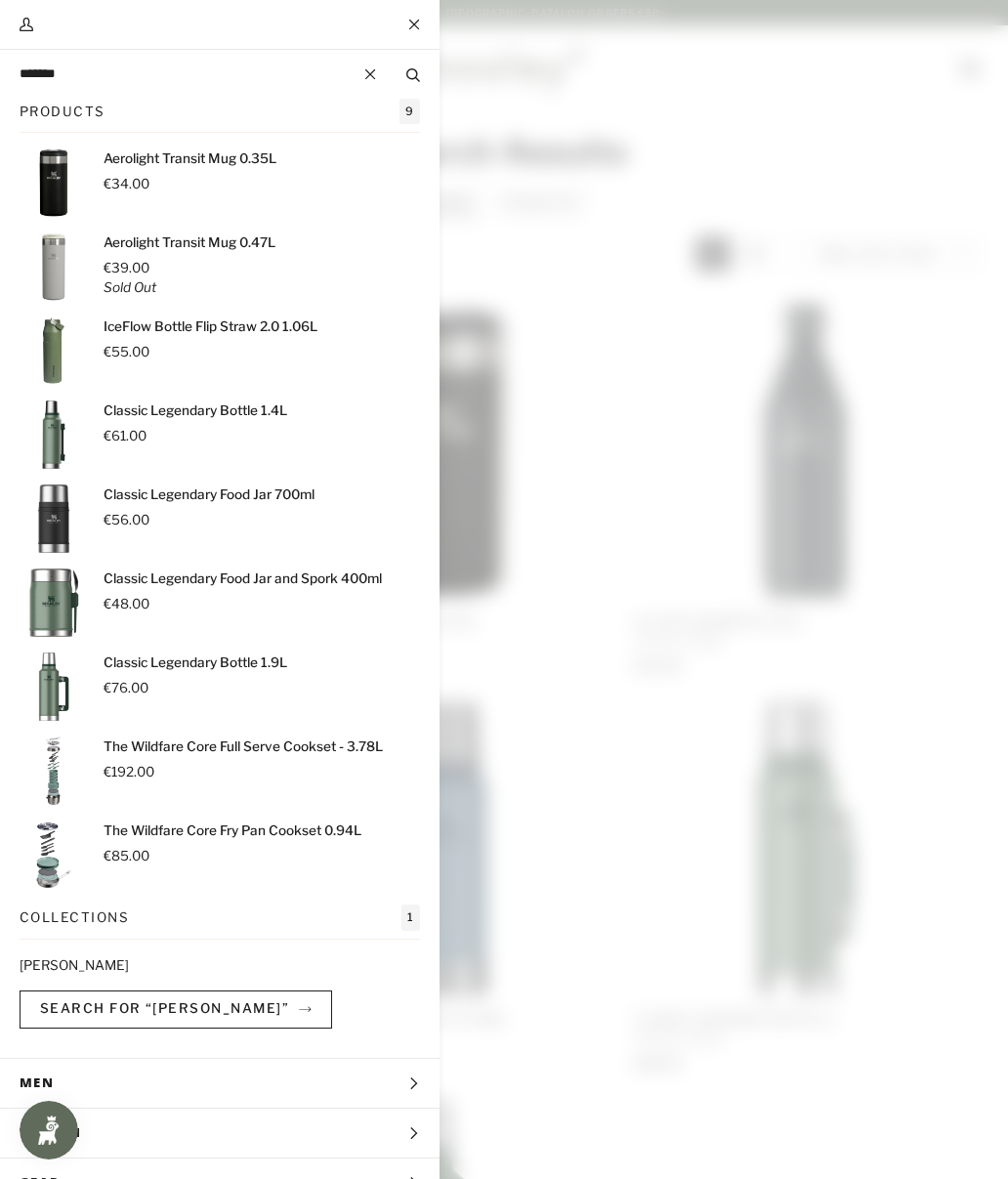
scroll to position [30, 0]
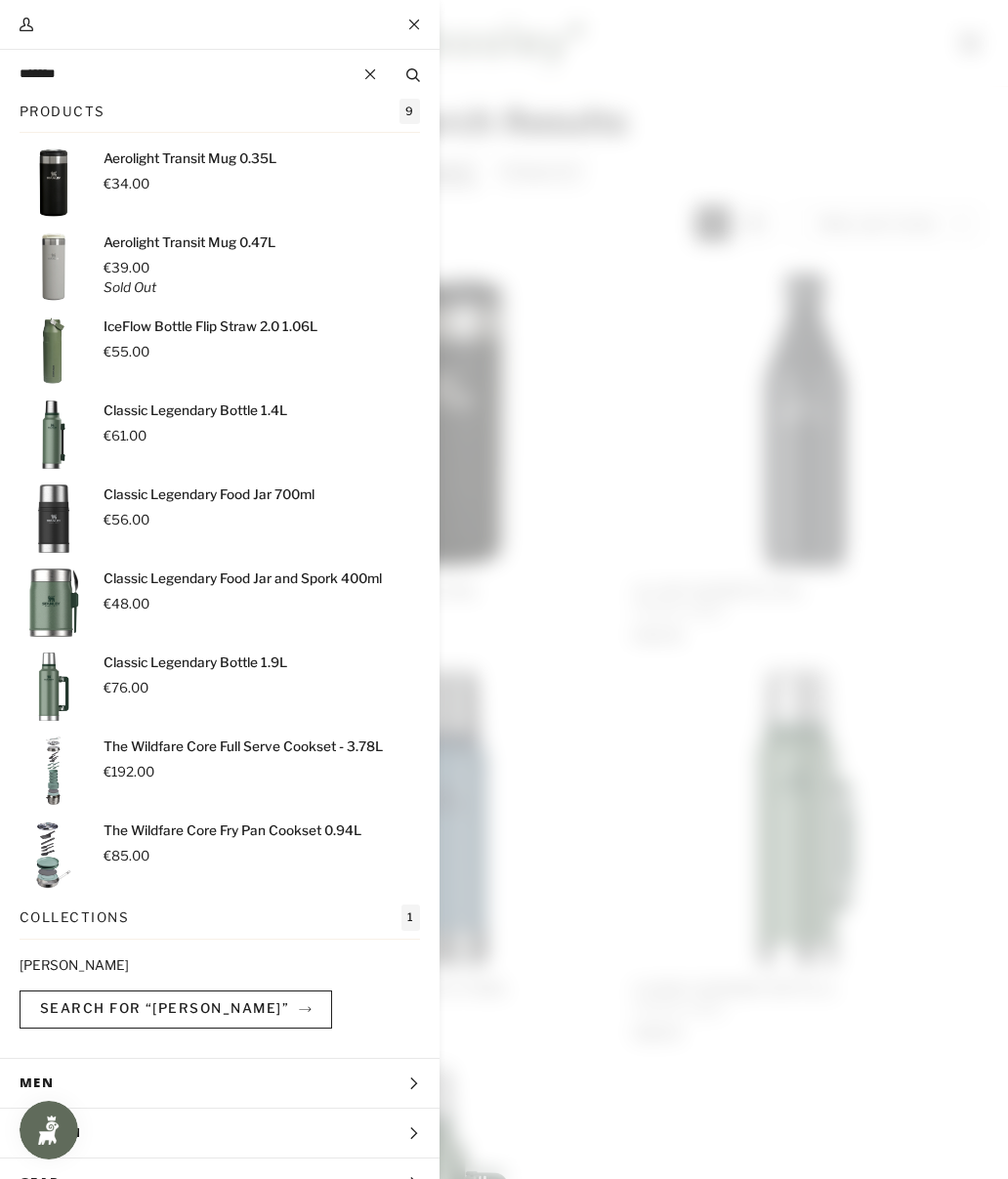
click at [369, 80] on button "Clear" at bounding box center [369, 74] width 31 height 51
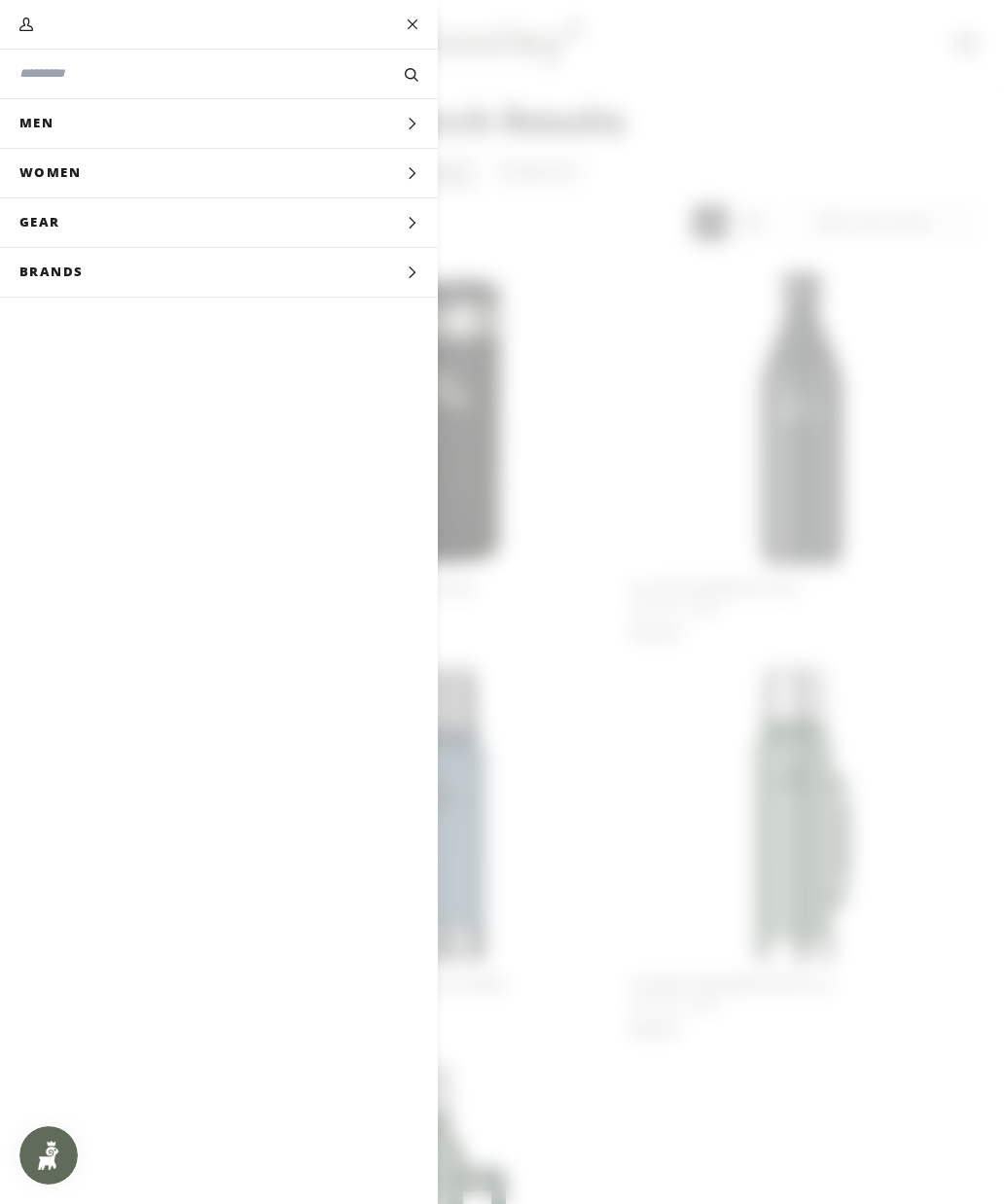
click at [36, 133] on span "Men" at bounding box center [44, 123] width 87 height 48
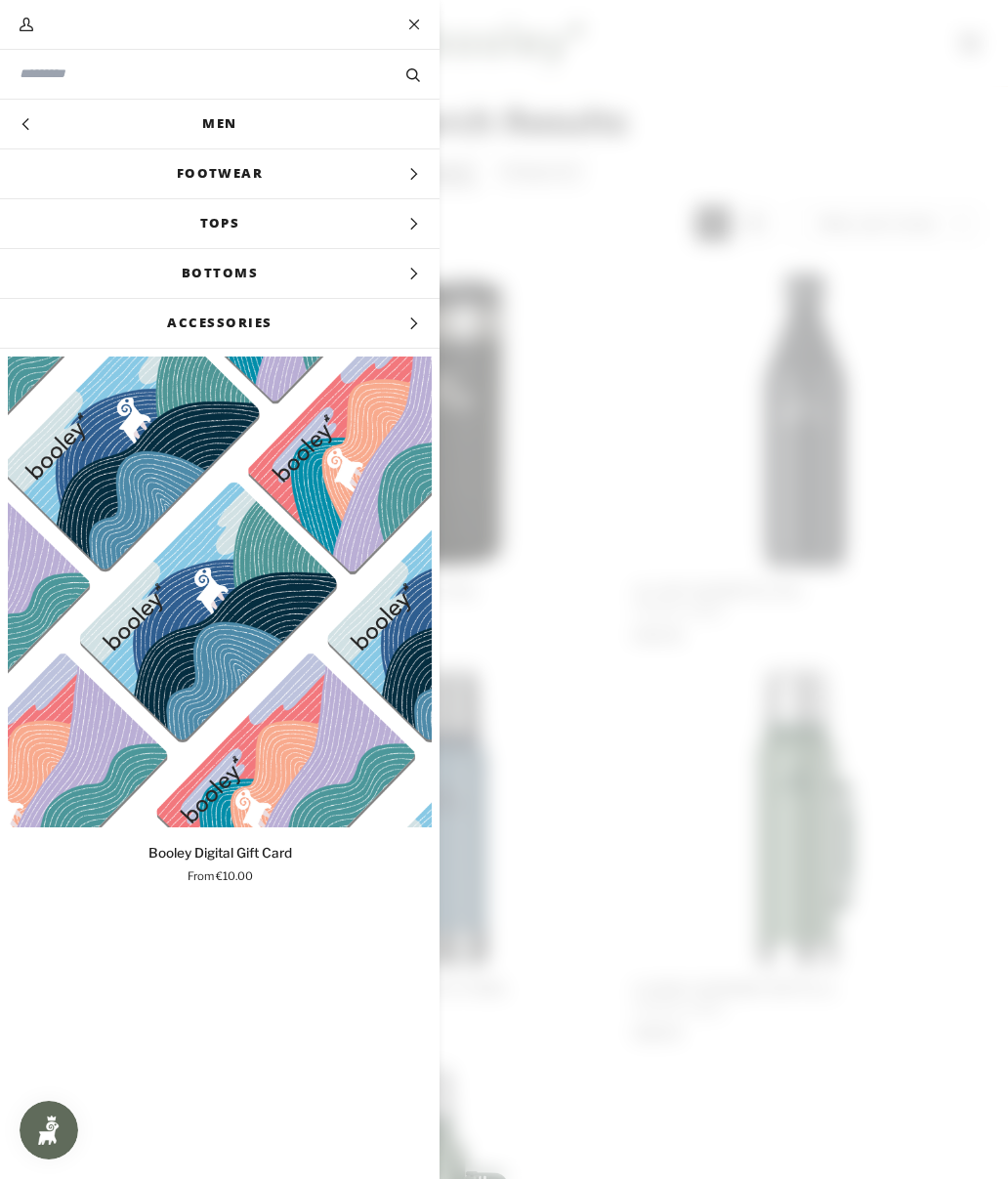
click at [99, 173] on span "Footwear" at bounding box center [219, 173] width 440 height 49
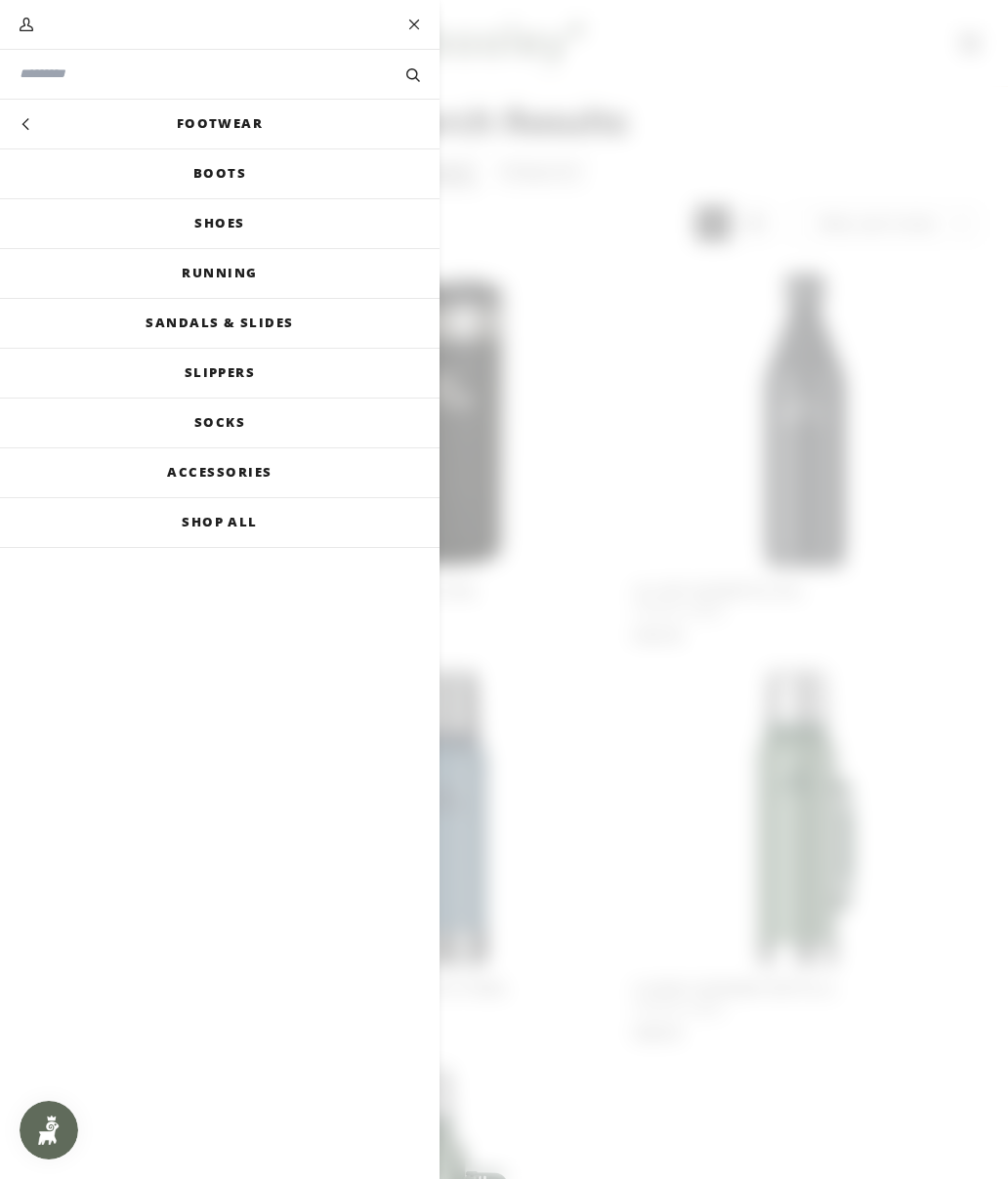
click at [88, 232] on link "Shoes" at bounding box center [219, 223] width 440 height 49
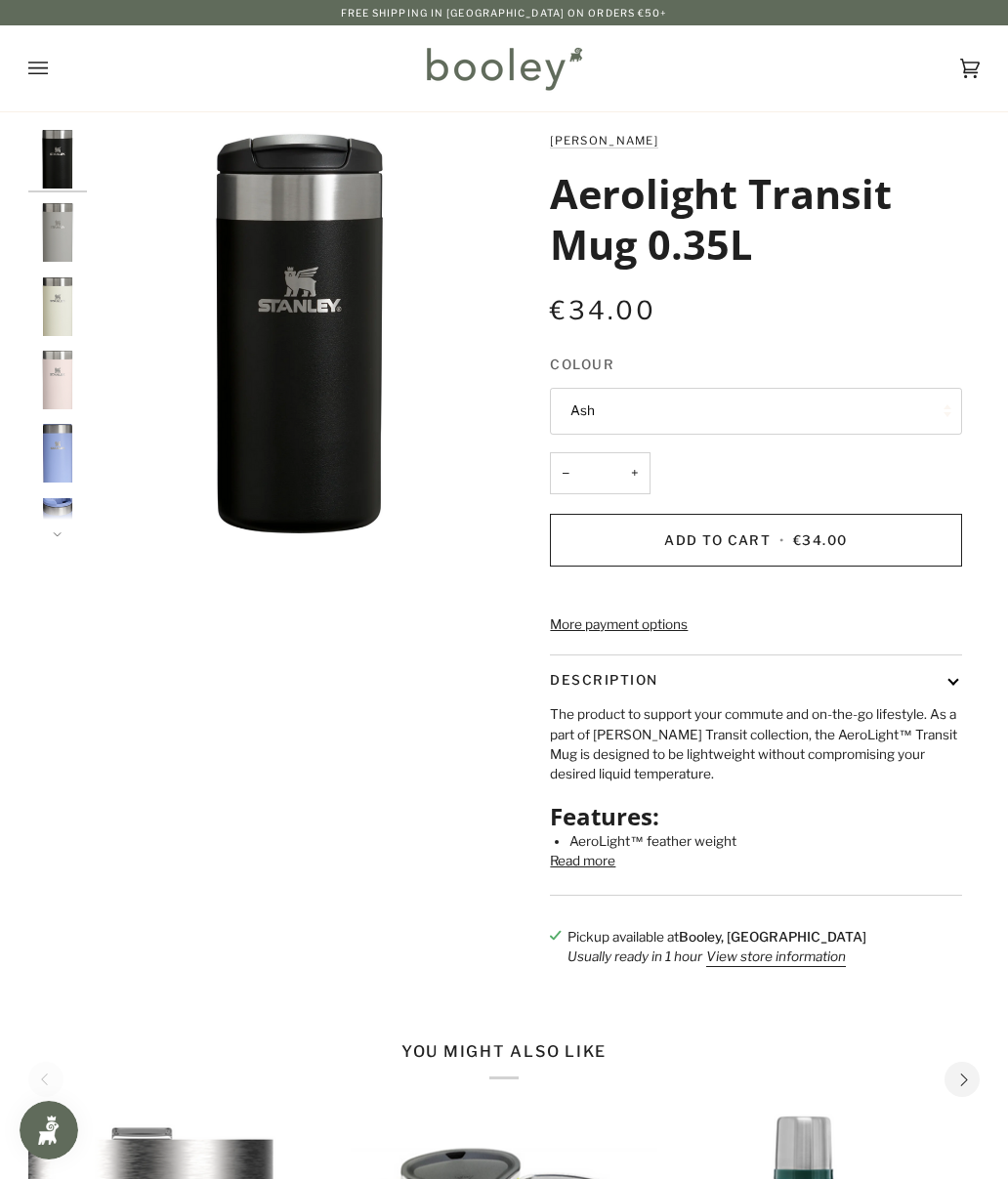
click at [606, 870] on button "Read more" at bounding box center [583, 861] width 66 height 20
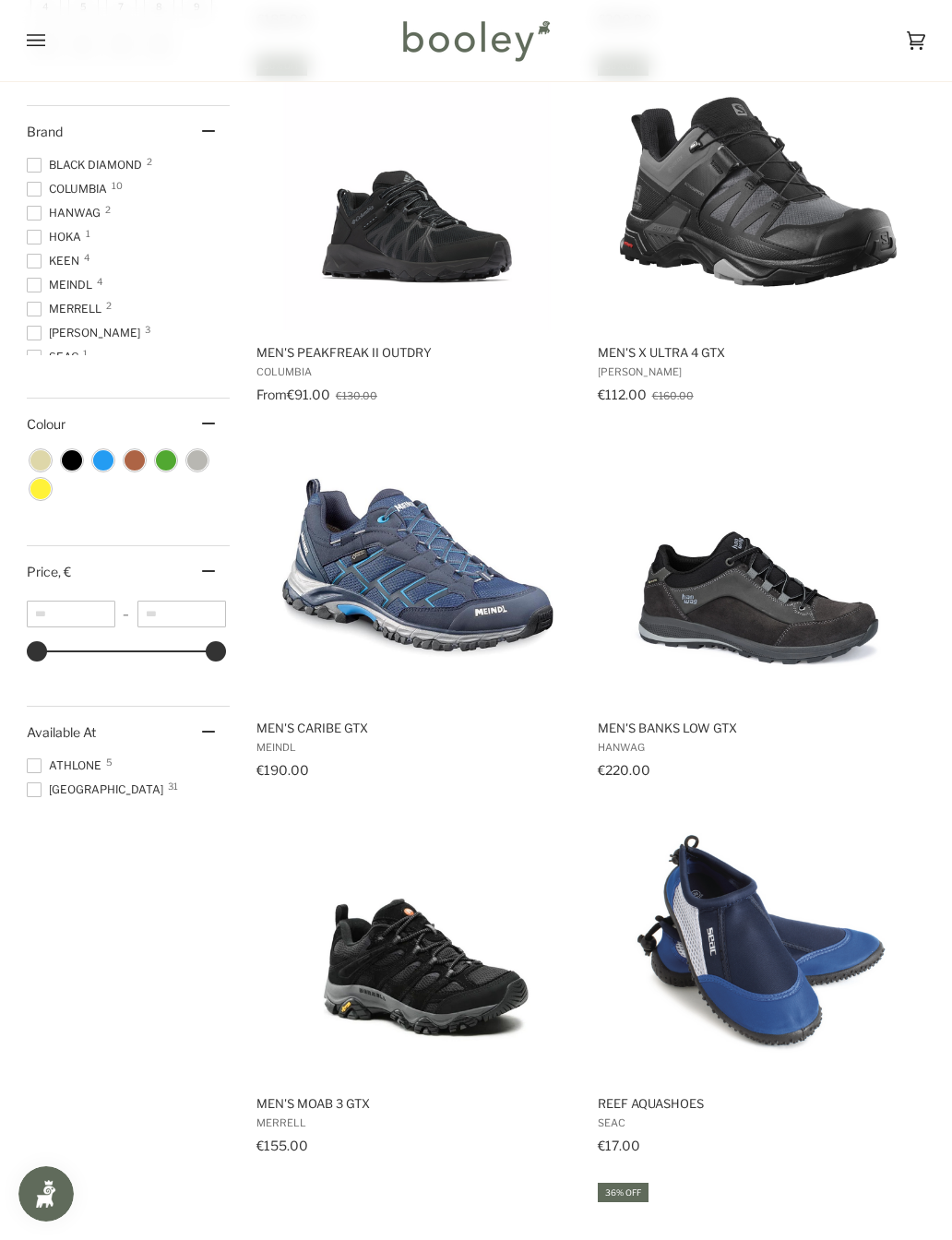
scroll to position [623, 0]
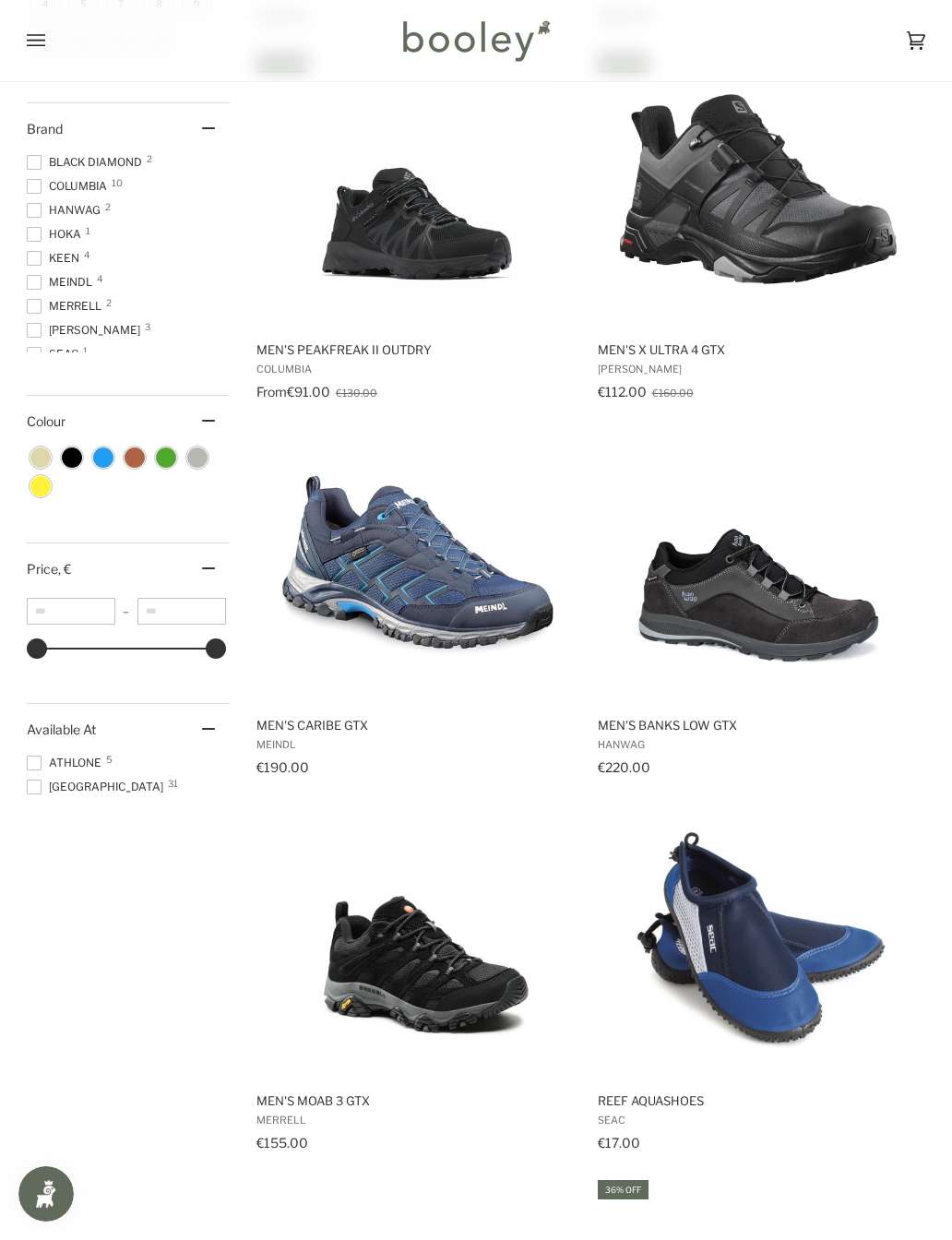
click at [32, 770] on span at bounding box center [35, 763] width 15 height 15
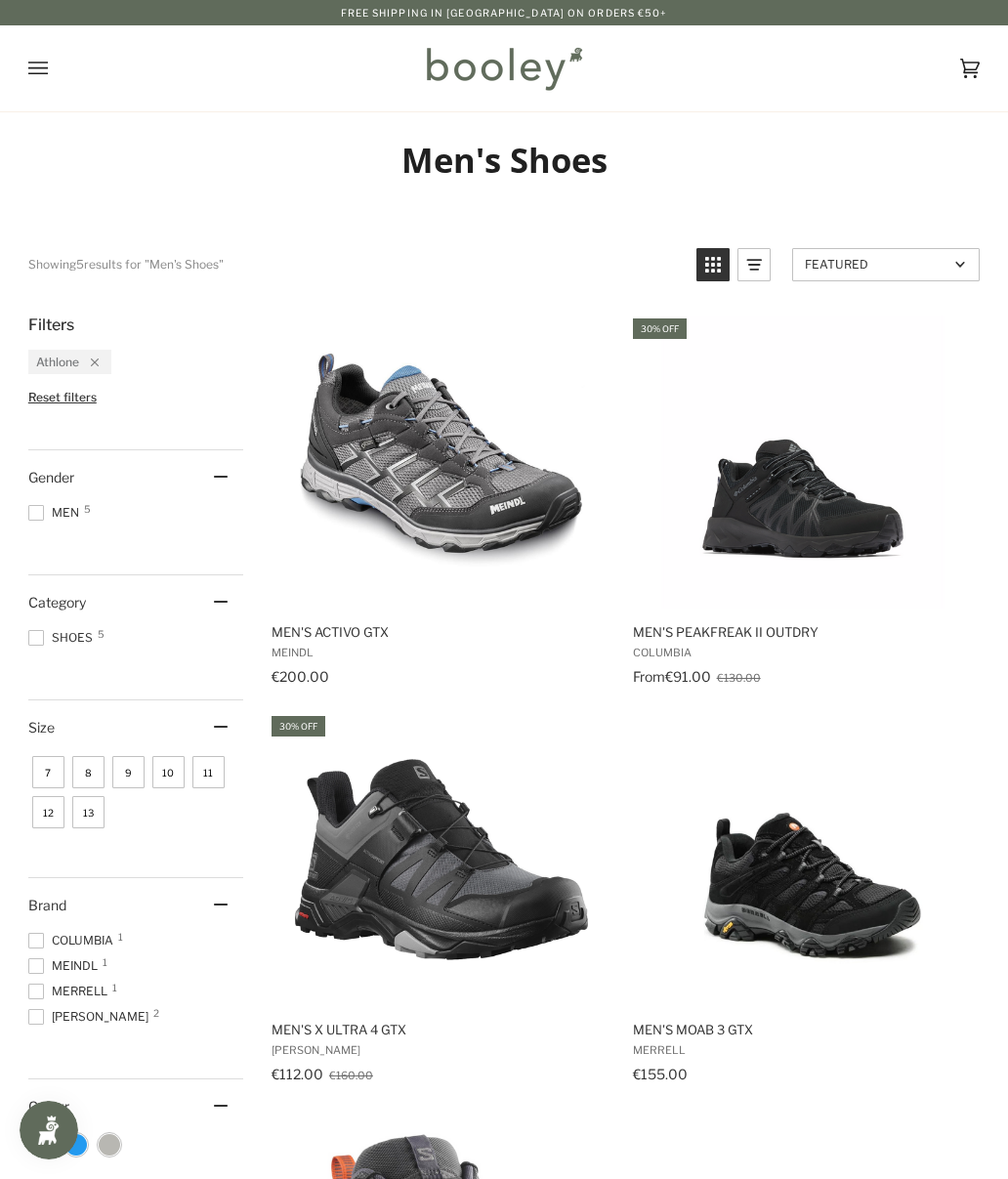
click at [33, 67] on icon "Open menu" at bounding box center [39, 69] width 20 height 30
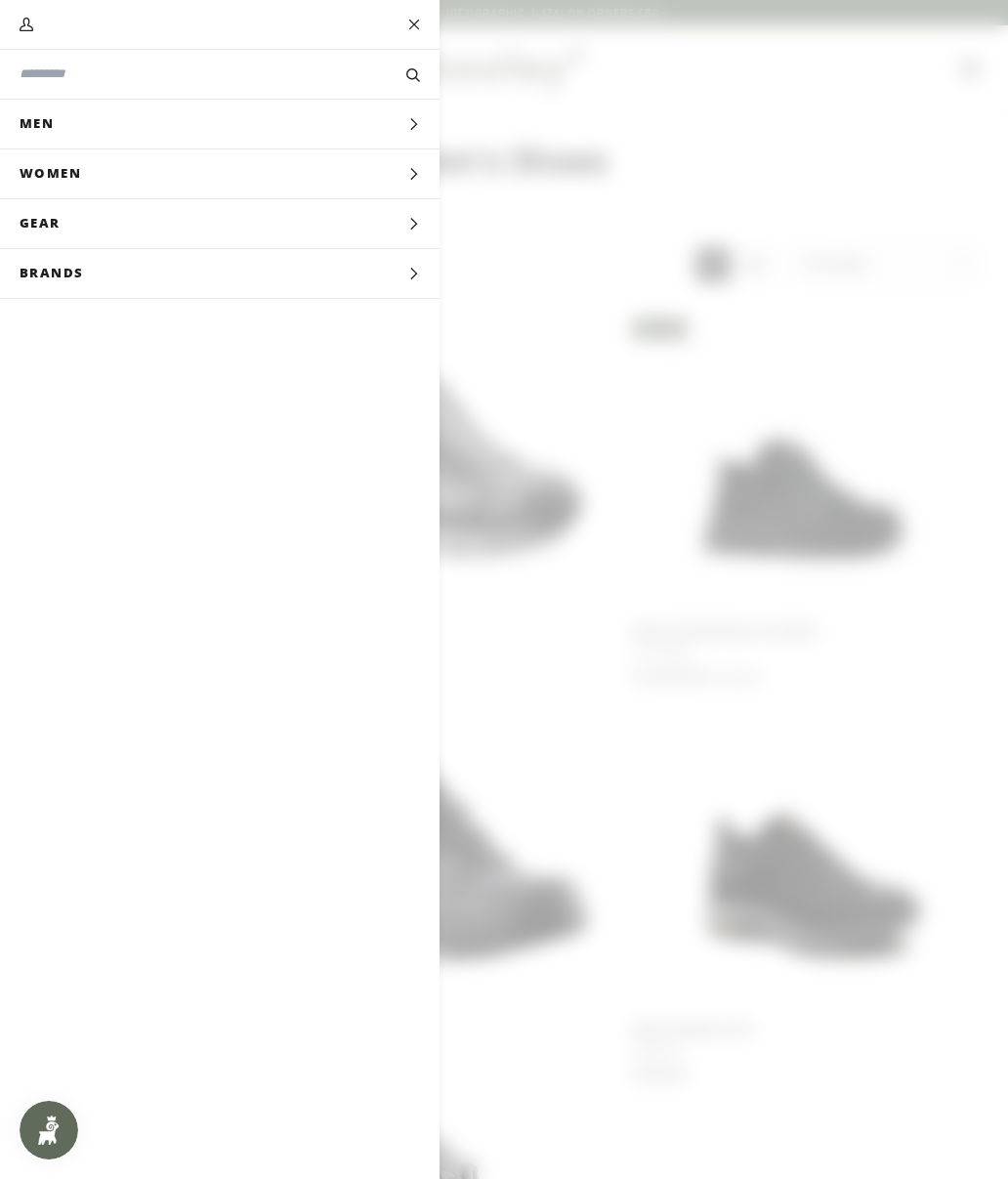
click at [39, 126] on span "Men" at bounding box center [44, 123] width 87 height 49
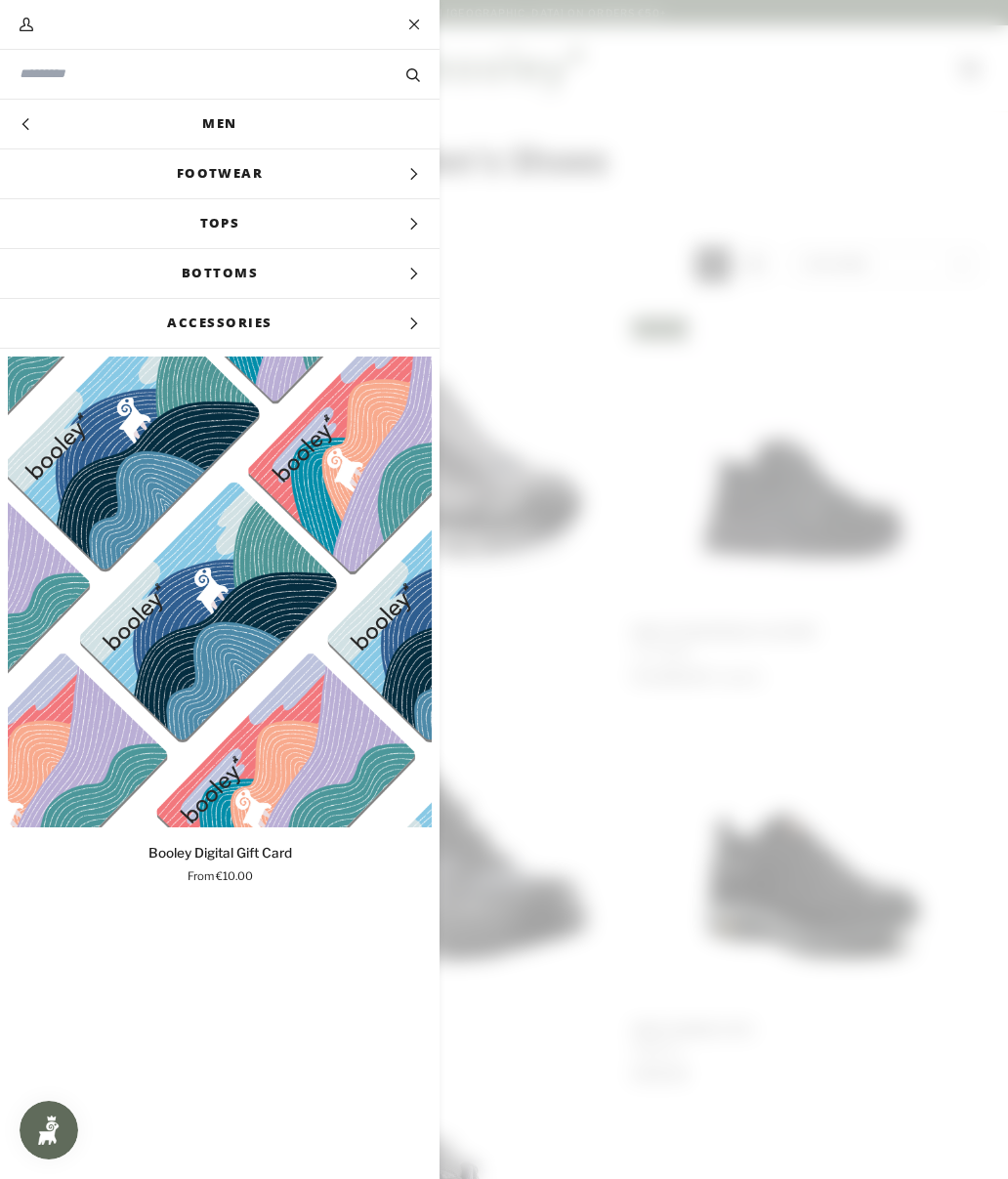
click at [96, 170] on span "Footwear" at bounding box center [219, 173] width 440 height 49
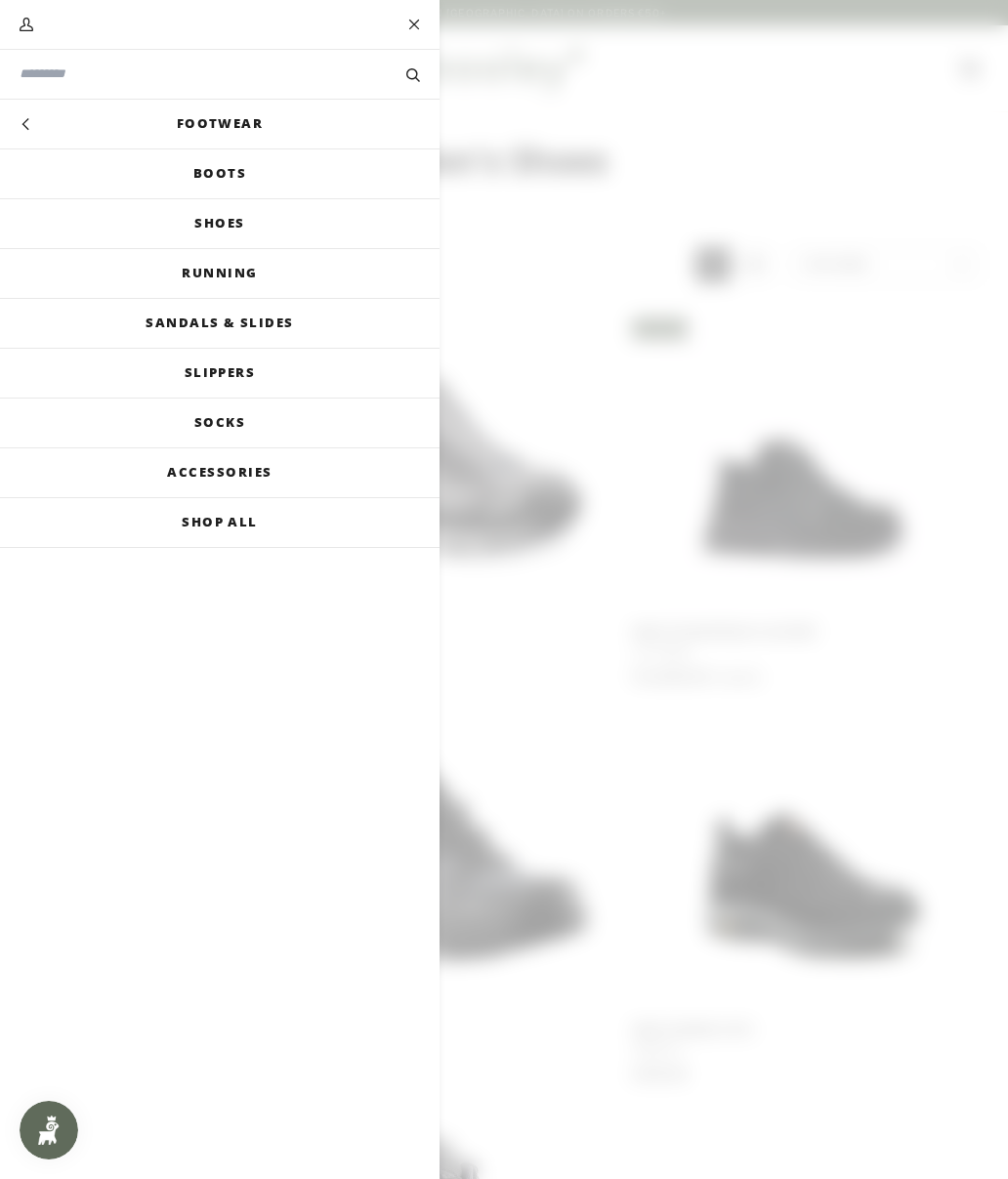
click at [93, 270] on link "Running" at bounding box center [219, 273] width 440 height 49
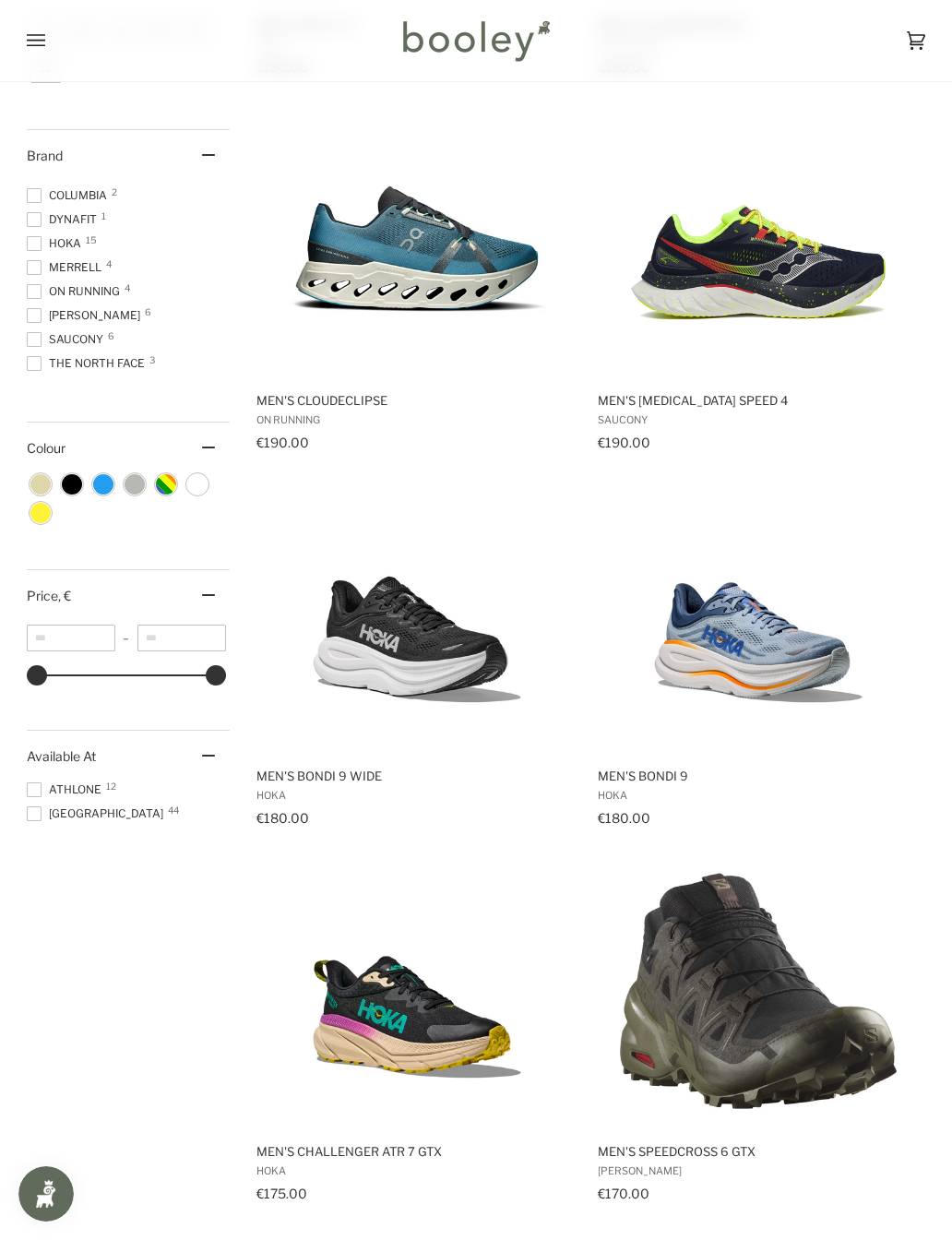
scroll to position [583, 0]
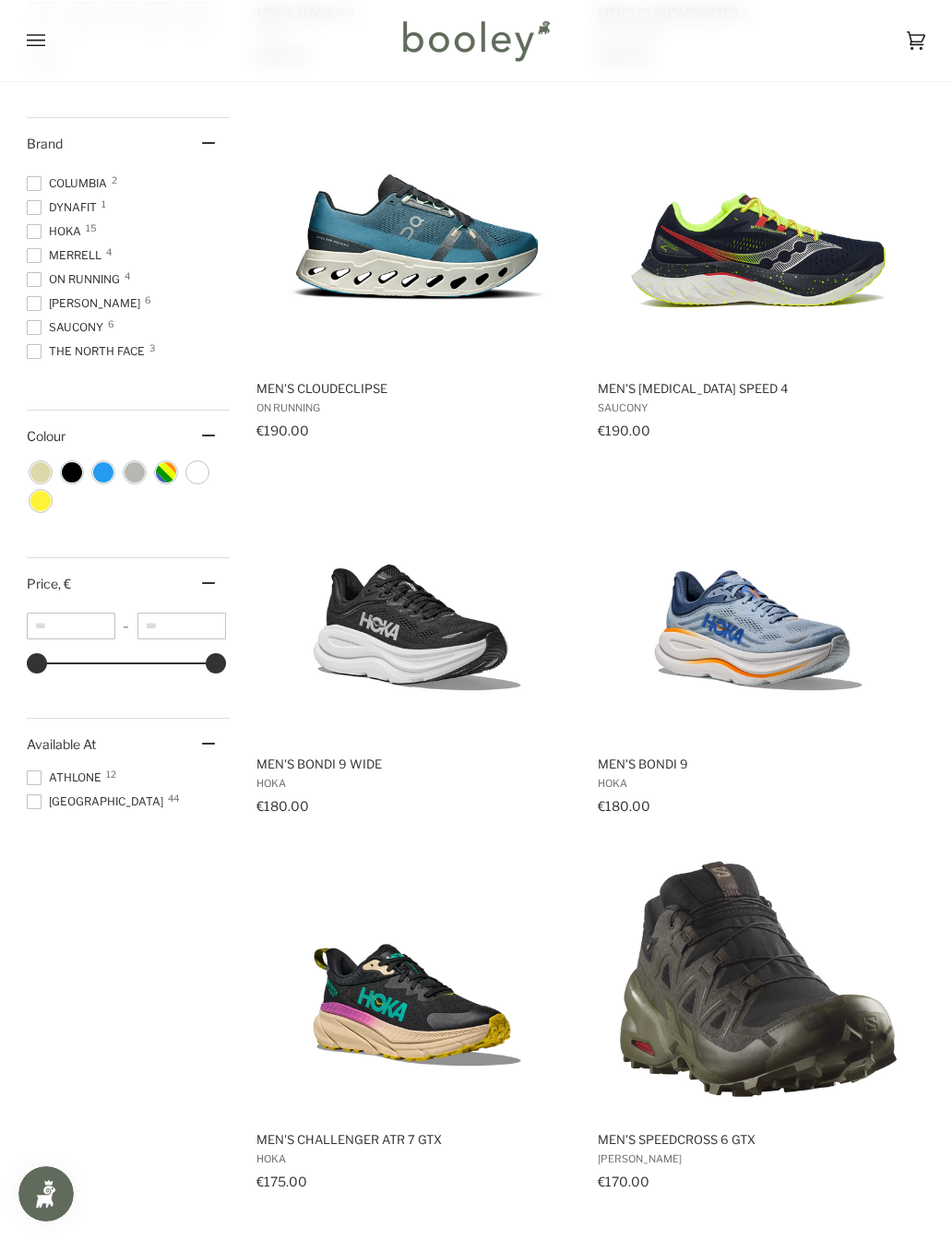
click at [31, 782] on span at bounding box center [35, 778] width 15 height 15
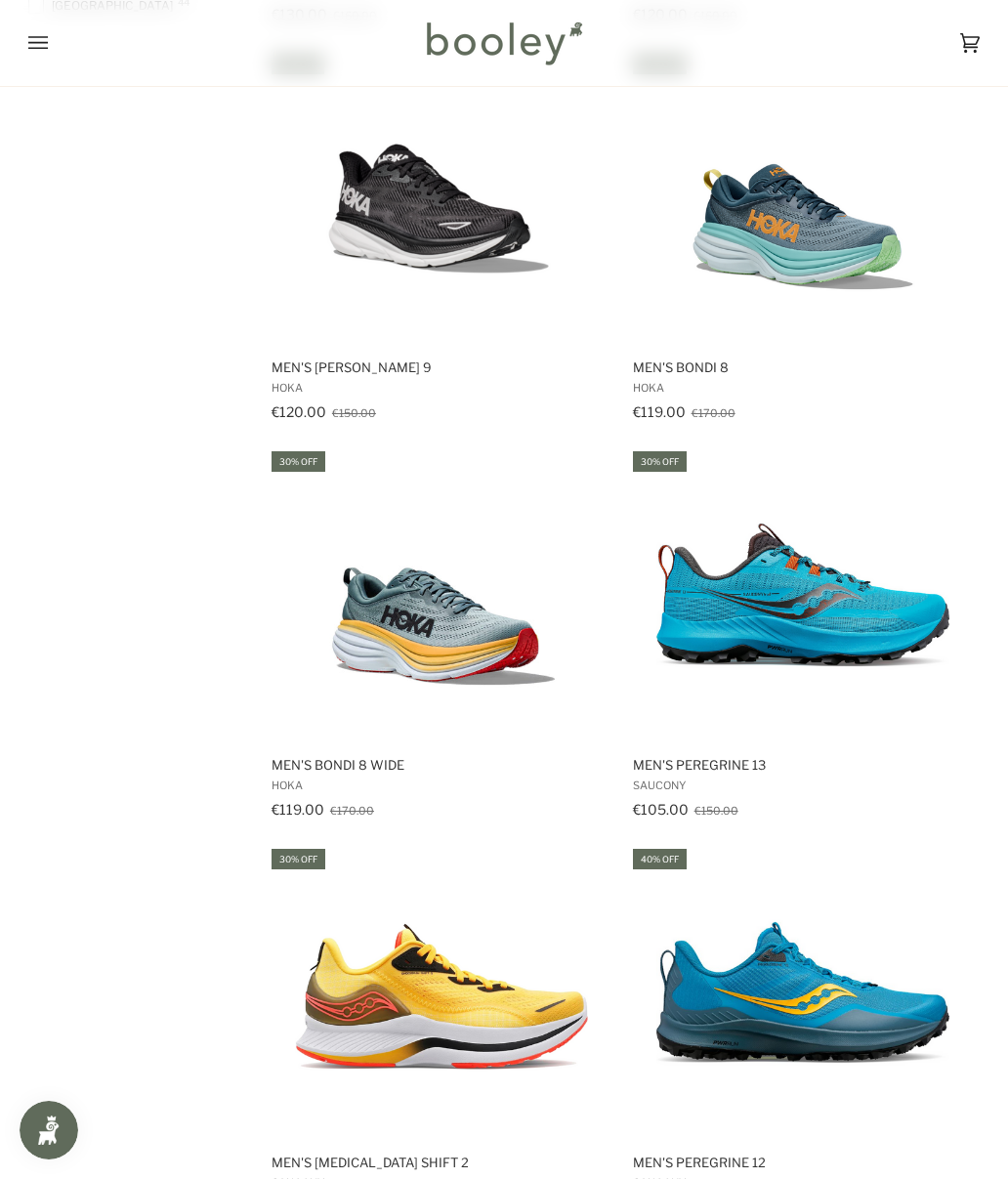
scroll to position [1415, 0]
